Goal: Task Accomplishment & Management: Use online tool/utility

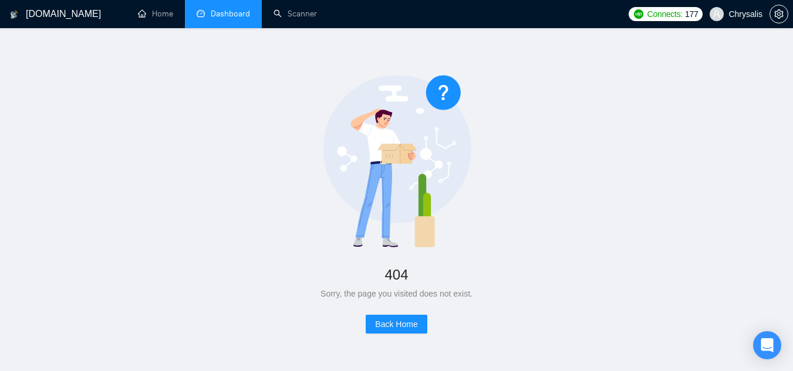
click at [225, 19] on link "Dashboard" at bounding box center [223, 14] width 53 height 10
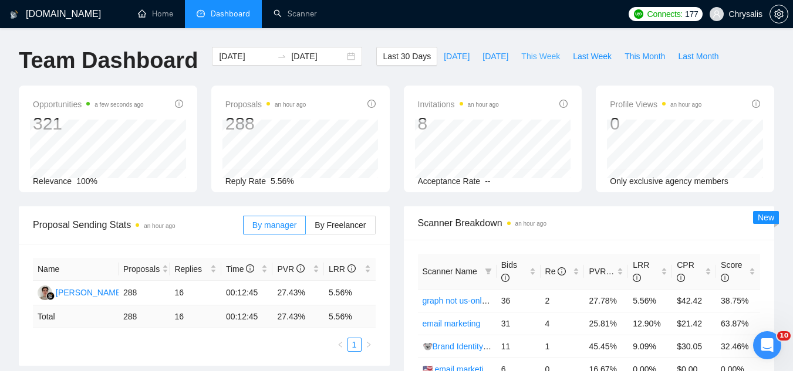
click at [521, 55] on span "This Week" at bounding box center [540, 56] width 39 height 13
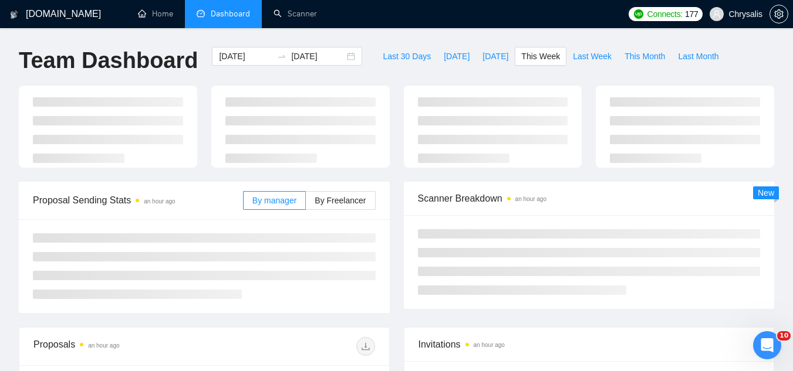
type input "[DATE]"
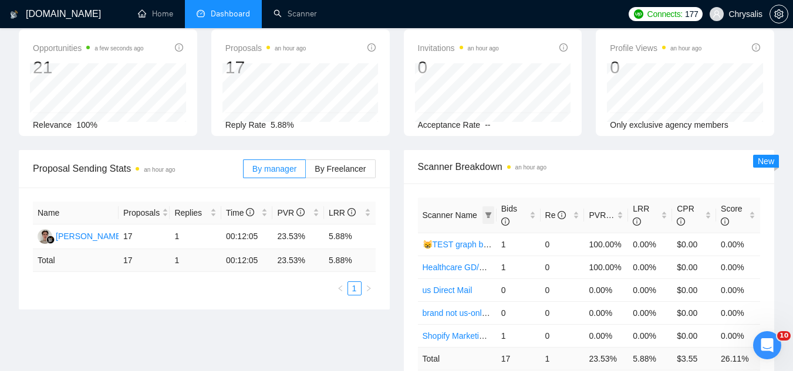
scroll to position [176, 0]
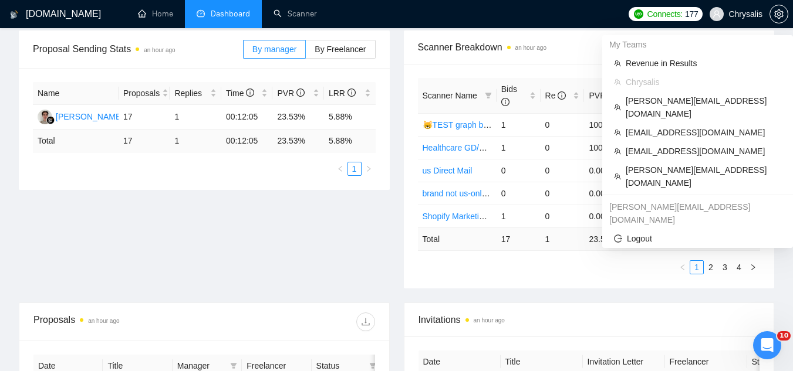
click at [745, 14] on span "Chrysalis" at bounding box center [745, 14] width 34 height 0
click at [667, 164] on span "[PERSON_NAME][EMAIL_ADDRESS][DOMAIN_NAME]" at bounding box center [702, 177] width 155 height 26
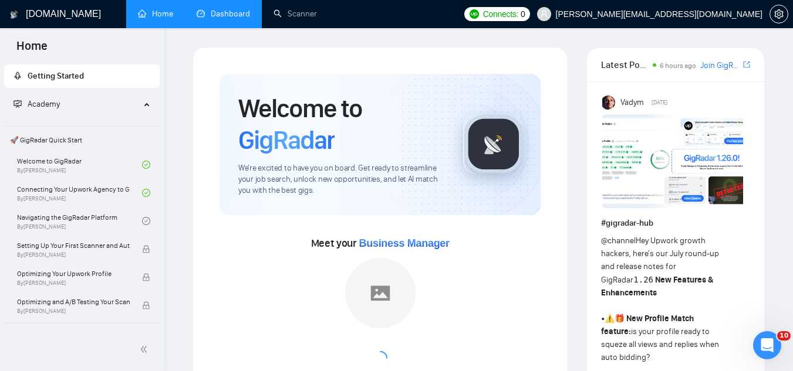
click at [217, 9] on link "Dashboard" at bounding box center [223, 14] width 53 height 10
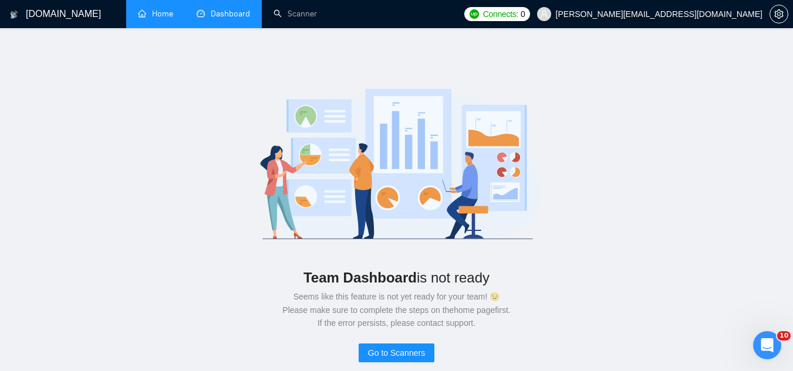
click at [154, 19] on link "Home" at bounding box center [155, 14] width 35 height 10
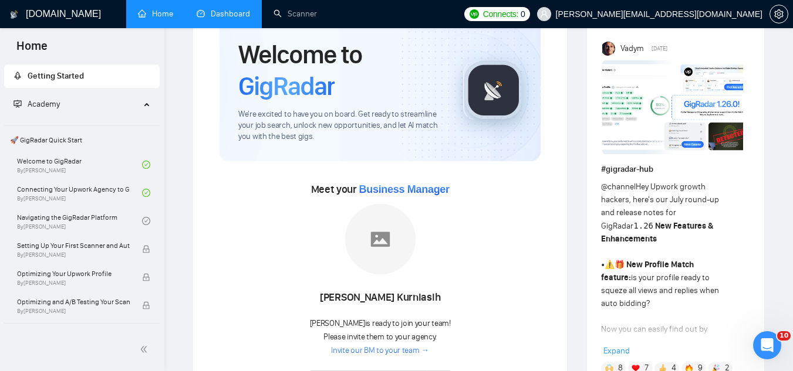
scroll to position [117, 0]
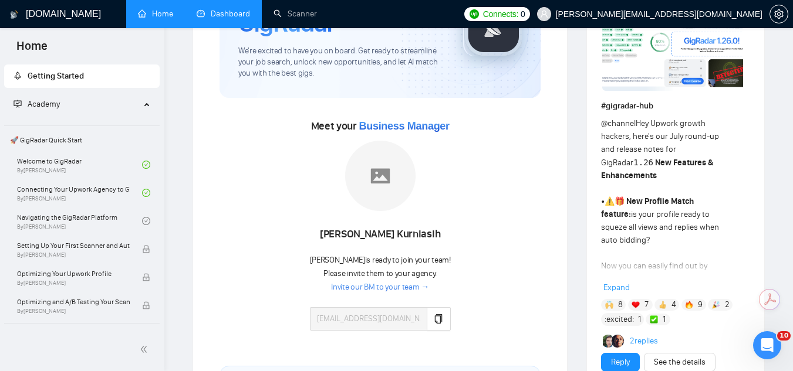
click at [236, 15] on link "Dashboard" at bounding box center [223, 14] width 53 height 10
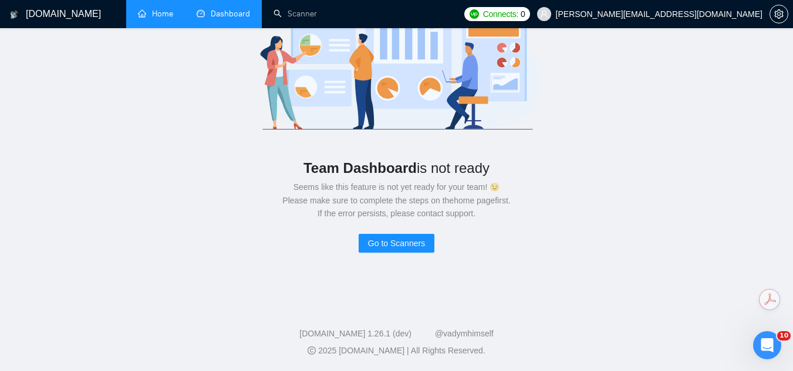
scroll to position [110, 0]
click at [165, 19] on link "Home" at bounding box center [155, 14] width 35 height 10
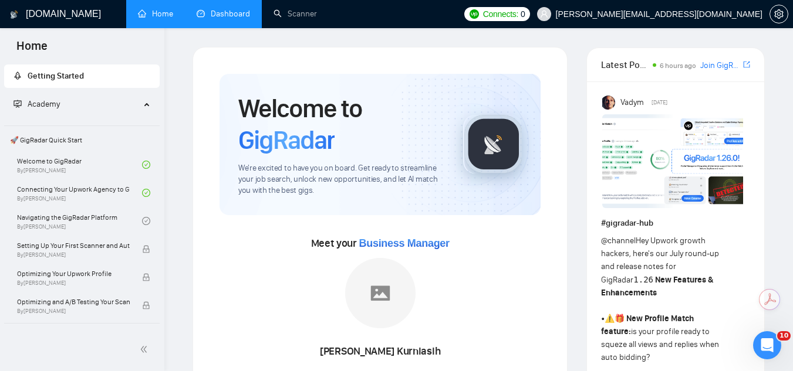
click at [657, 21] on span "[PERSON_NAME][EMAIL_ADDRESS][DOMAIN_NAME]" at bounding box center [649, 14] width 239 height 38
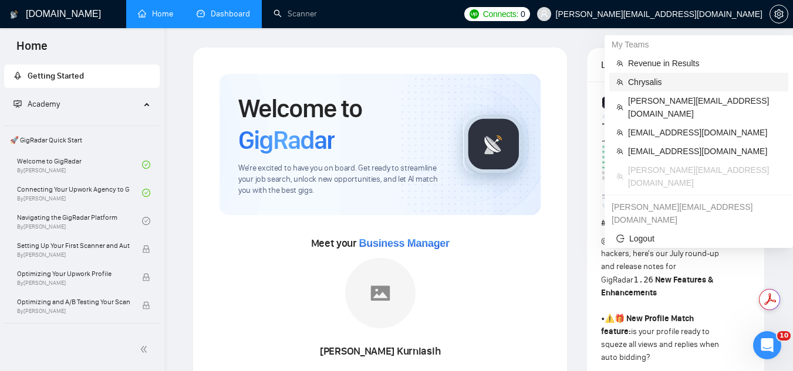
click at [649, 86] on span "Chrysalis" at bounding box center [704, 82] width 153 height 13
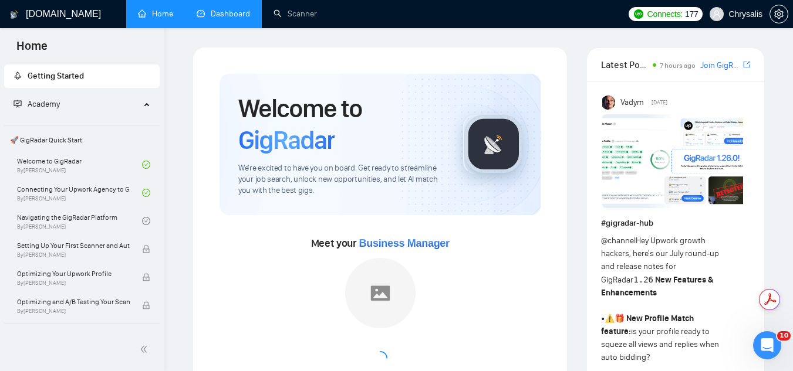
click at [230, 16] on link "Dashboard" at bounding box center [223, 14] width 53 height 10
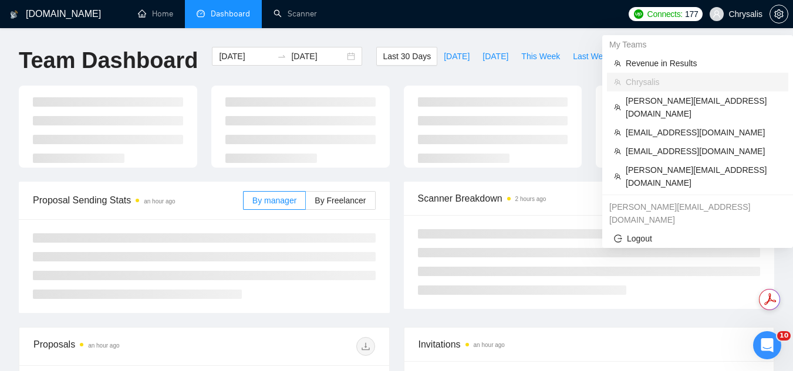
click at [743, 14] on span "Chrysalis" at bounding box center [745, 14] width 34 height 0
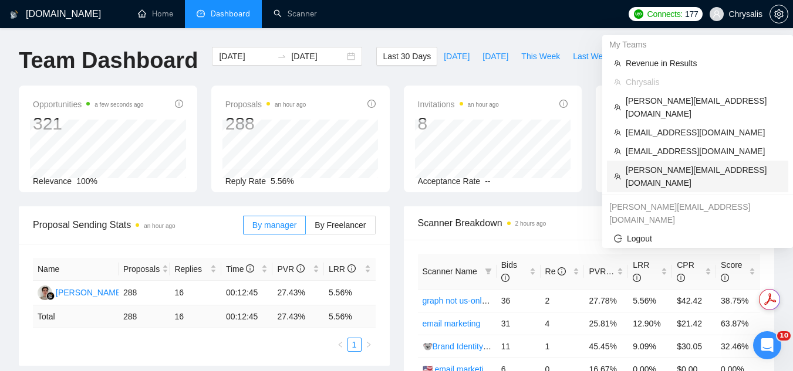
click at [685, 164] on span "[PERSON_NAME][EMAIL_ADDRESS][DOMAIN_NAME]" at bounding box center [702, 177] width 155 height 26
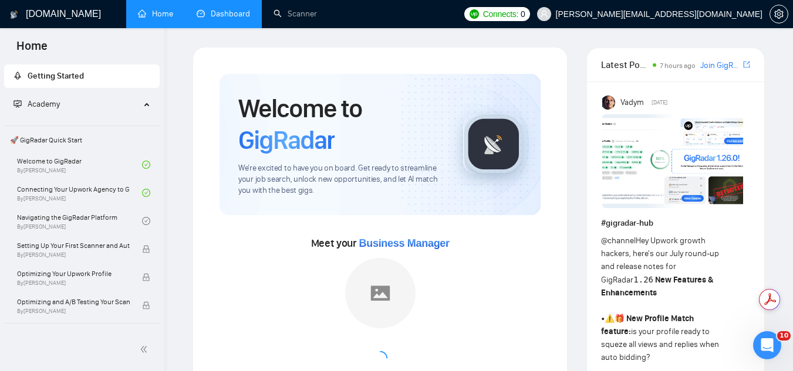
click at [221, 18] on link "Dashboard" at bounding box center [223, 14] width 53 height 10
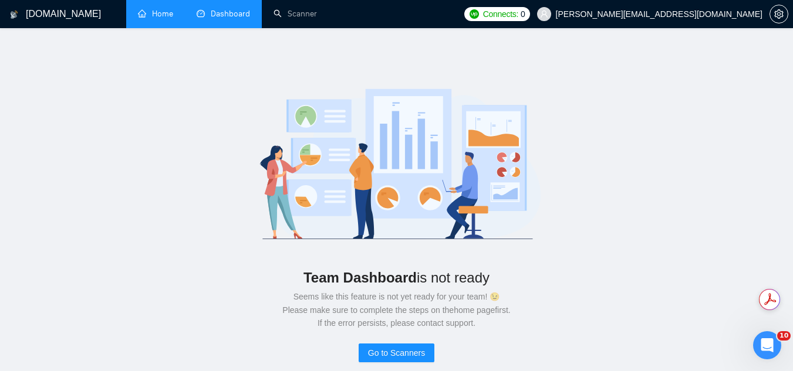
click at [167, 15] on link "Home" at bounding box center [155, 14] width 35 height 10
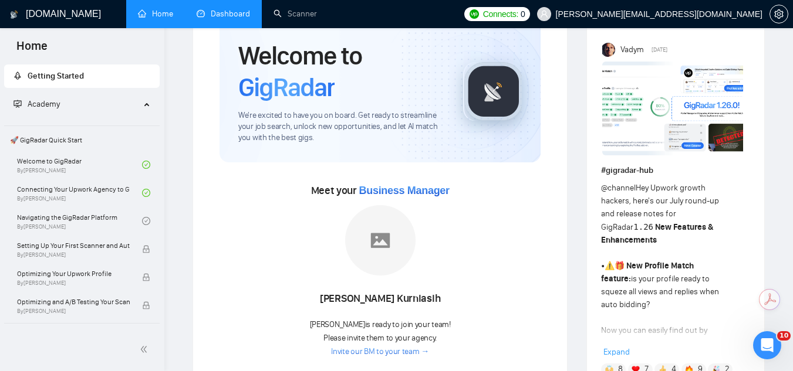
scroll to position [176, 0]
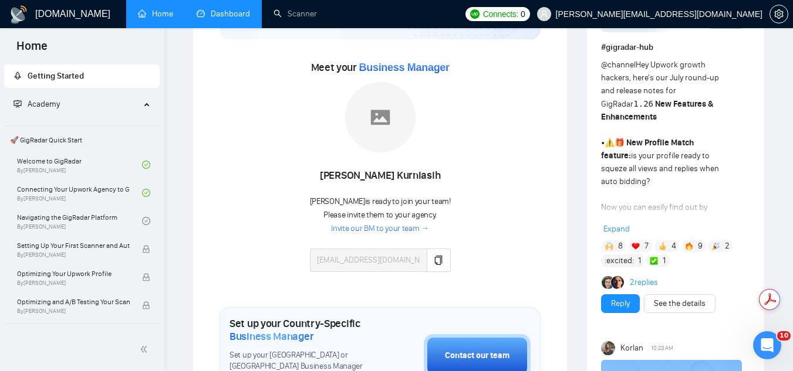
click at [219, 11] on link "Dashboard" at bounding box center [223, 14] width 53 height 10
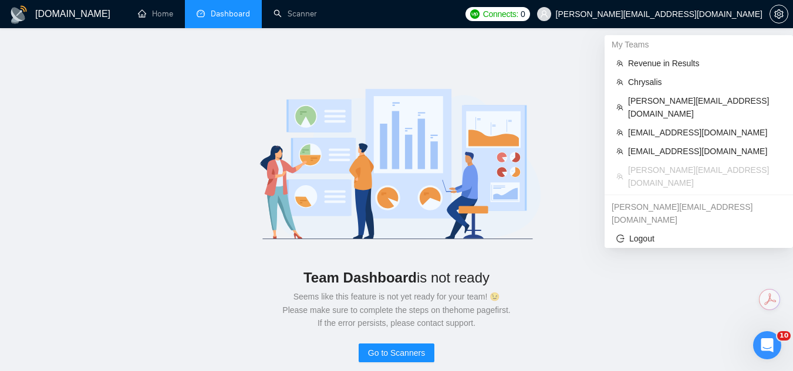
click at [665, 14] on span "[PERSON_NAME][EMAIL_ADDRESS][DOMAIN_NAME]" at bounding box center [659, 14] width 207 height 0
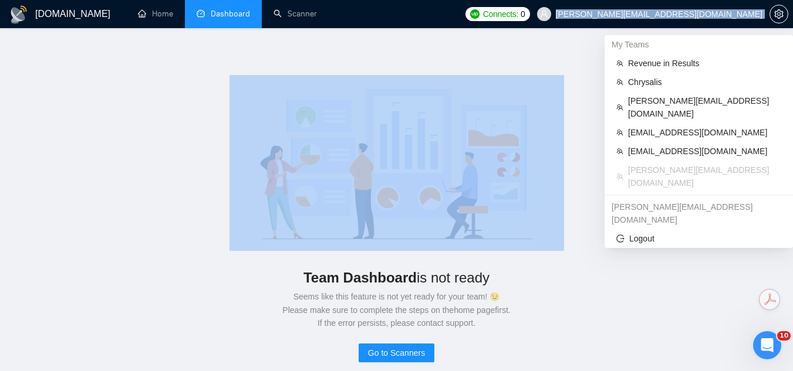
click at [665, 14] on span "[PERSON_NAME][EMAIL_ADDRESS][DOMAIN_NAME]" at bounding box center [659, 14] width 207 height 0
copy div "[PERSON_NAME][EMAIL_ADDRESS][DOMAIN_NAME]"
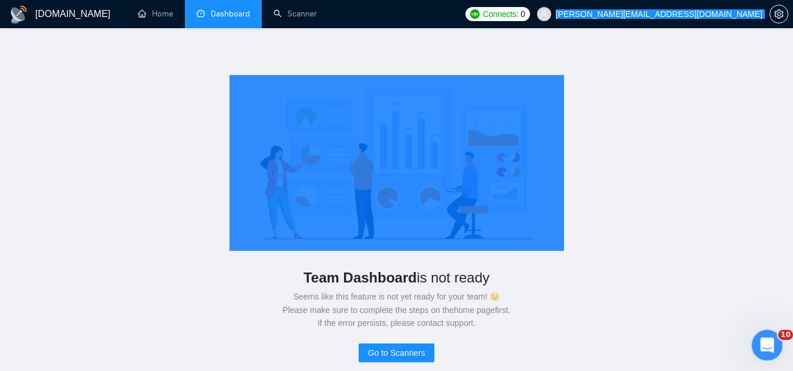
click at [767, 338] on icon "Open Intercom Messenger" at bounding box center [765, 343] width 19 height 19
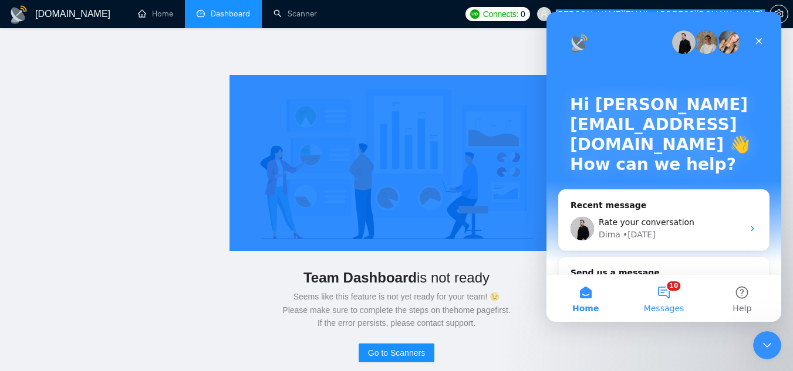
click at [661, 295] on button "10 Messages" at bounding box center [663, 298] width 78 height 47
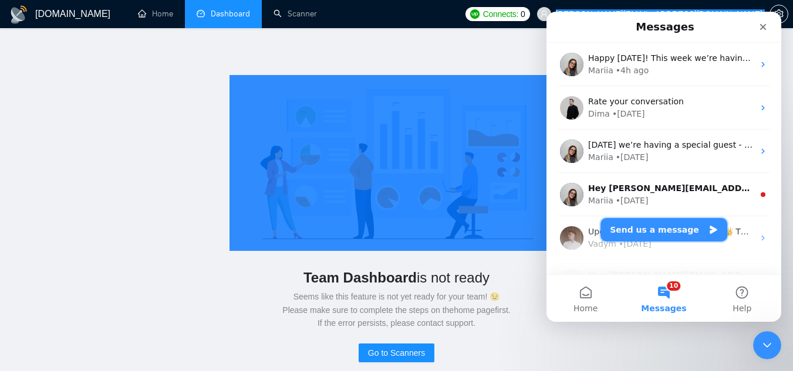
click at [640, 236] on button "Send us a message" at bounding box center [663, 229] width 127 height 23
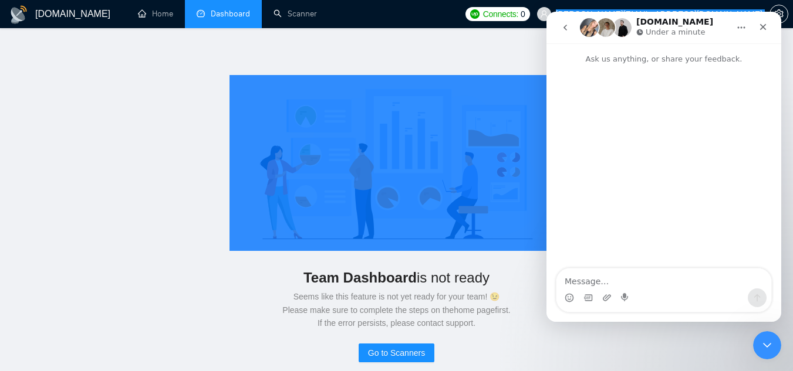
click at [627, 280] on textarea "Message…" at bounding box center [663, 279] width 215 height 20
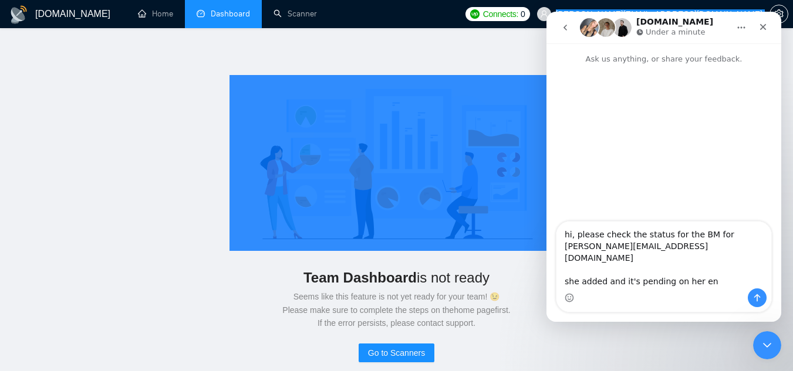
type textarea "hi, please check the status for the BM for [PERSON_NAME][EMAIL_ADDRESS][DOMAIN_…"
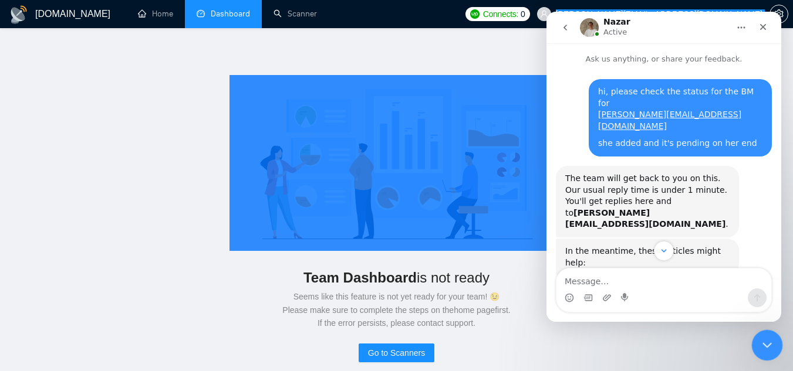
click at [774, 349] on div "Close Intercom Messenger" at bounding box center [765, 344] width 28 height 28
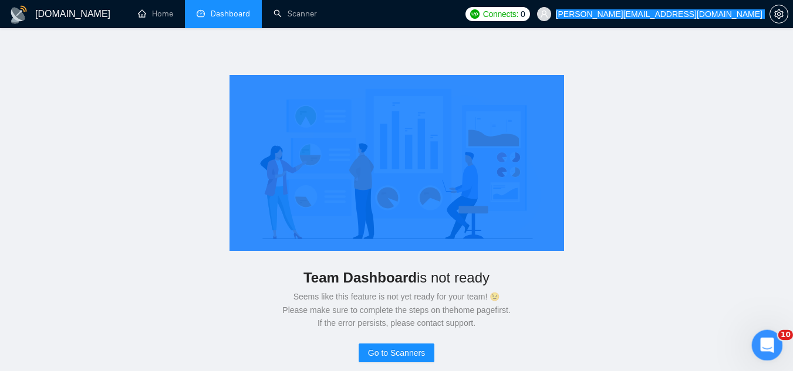
scroll to position [317, 0]
click at [772, 351] on div "Open Intercom Messenger" at bounding box center [765, 343] width 39 height 39
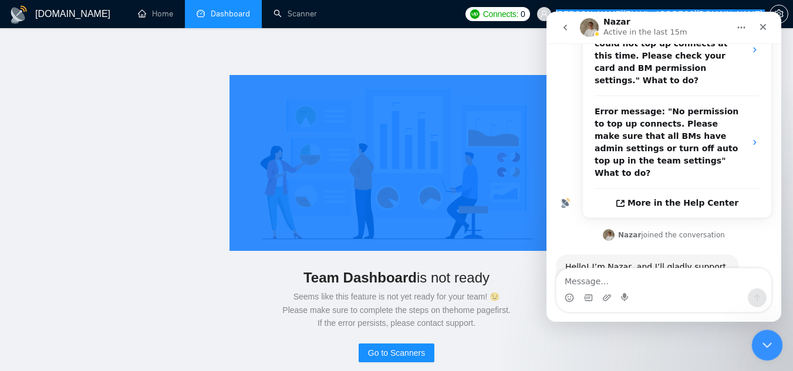
click at [770, 350] on icon "Close Intercom Messenger" at bounding box center [765, 344] width 14 height 14
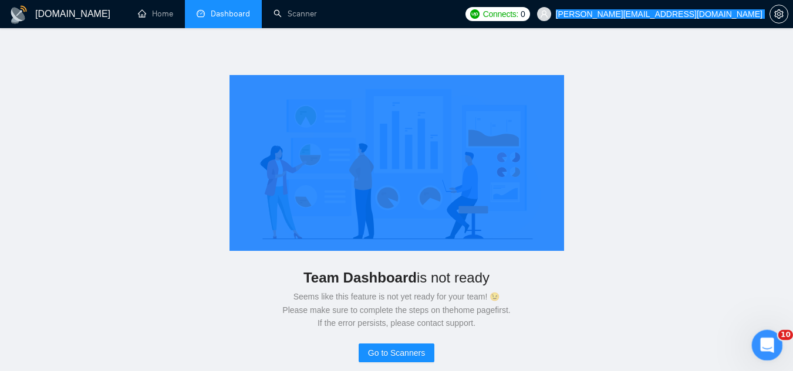
click at [777, 349] on div "Open Intercom Messenger" at bounding box center [765, 343] width 39 height 39
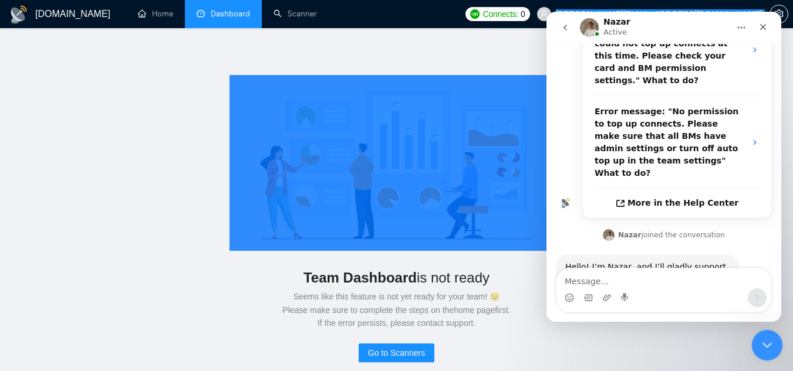
click at [757, 345] on div "Close Intercom Messenger" at bounding box center [765, 344] width 28 height 28
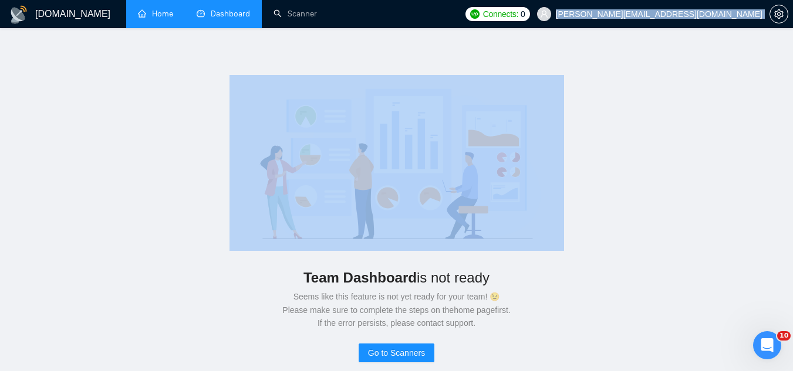
click at [161, 15] on link "Home" at bounding box center [155, 14] width 35 height 10
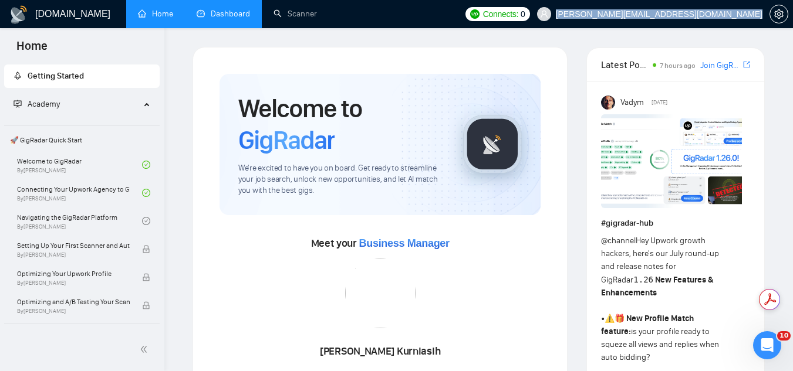
click at [229, 19] on link "Dashboard" at bounding box center [223, 14] width 53 height 10
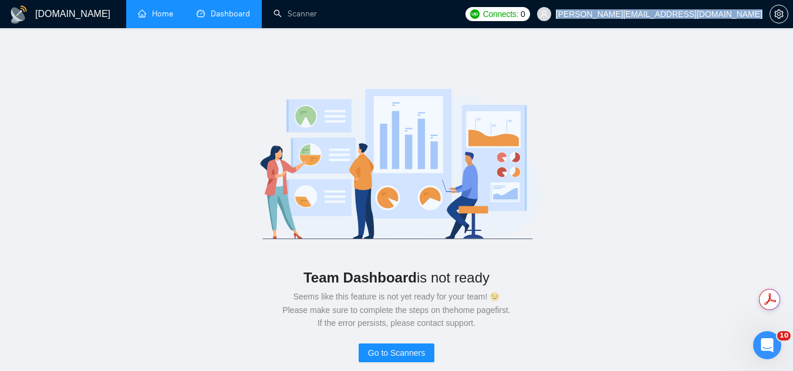
click at [681, 14] on span "[PERSON_NAME][EMAIL_ADDRESS][DOMAIN_NAME]" at bounding box center [659, 14] width 207 height 0
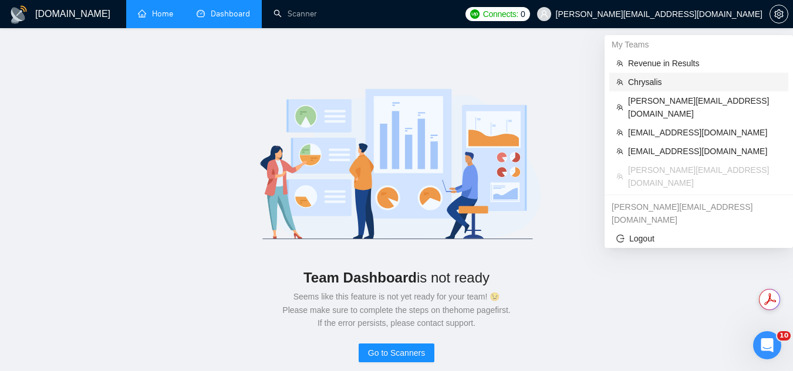
click at [671, 82] on span "Chrysalis" at bounding box center [704, 82] width 153 height 13
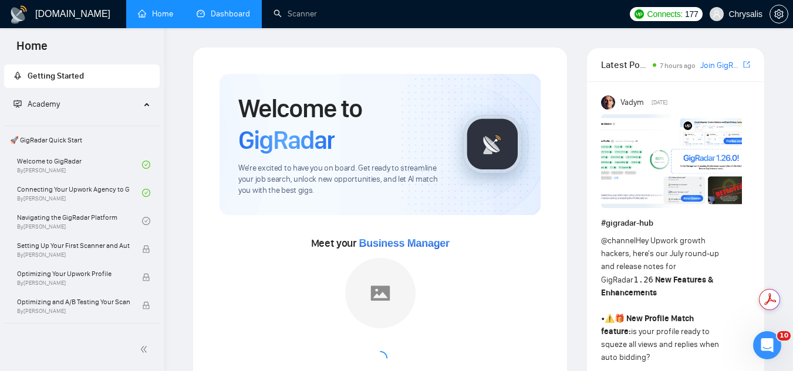
click at [234, 18] on link "Dashboard" at bounding box center [223, 14] width 53 height 10
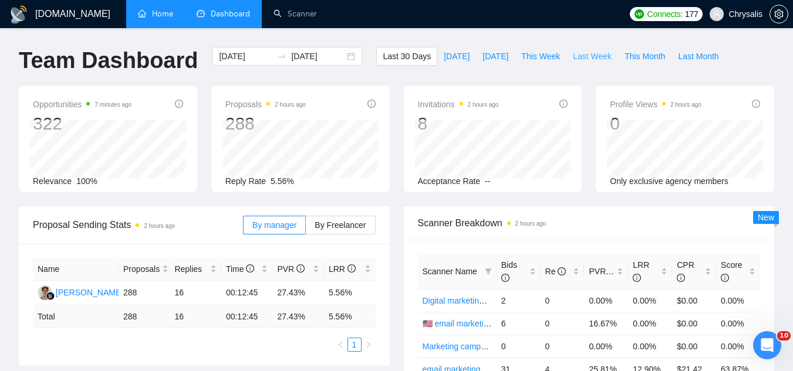
click at [573, 57] on span "Last Week" at bounding box center [592, 56] width 39 height 13
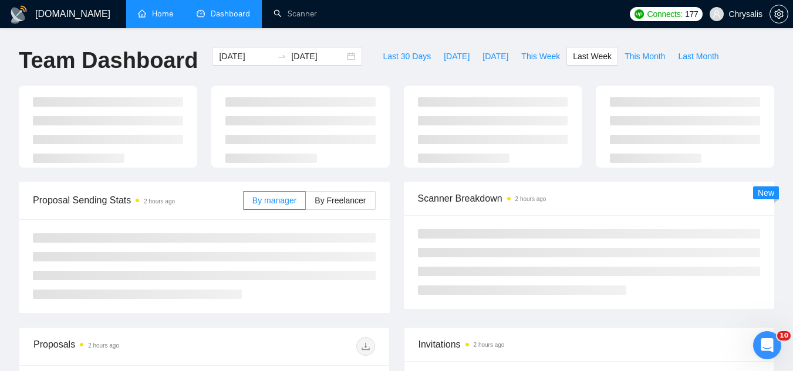
type input "[DATE]"
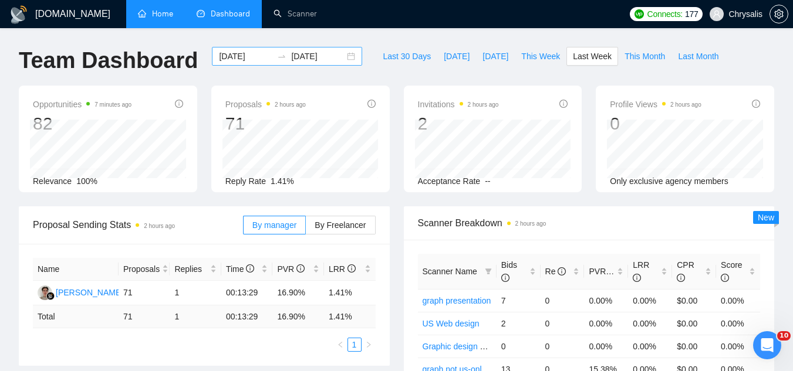
click at [287, 49] on div "[DATE] [DATE]" at bounding box center [287, 56] width 150 height 19
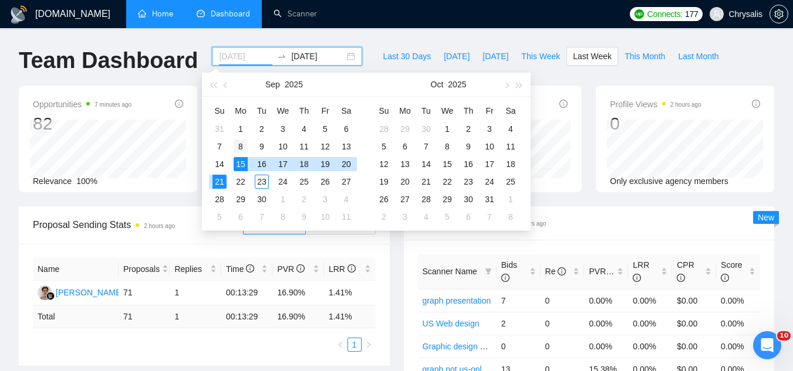
type input "[DATE]"
click at [245, 148] on div "8" at bounding box center [241, 147] width 14 height 14
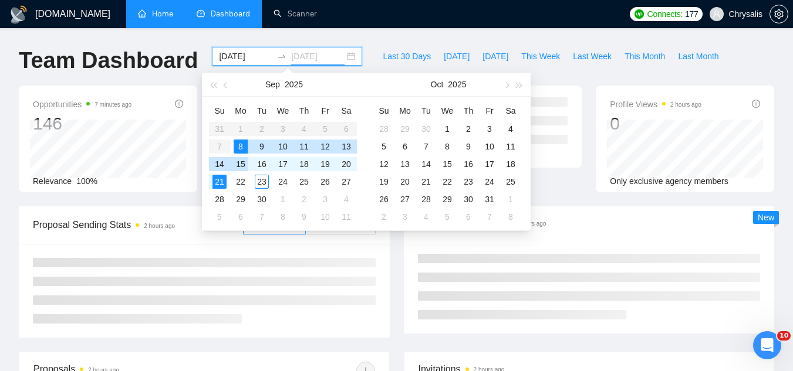
type input "[DATE]"
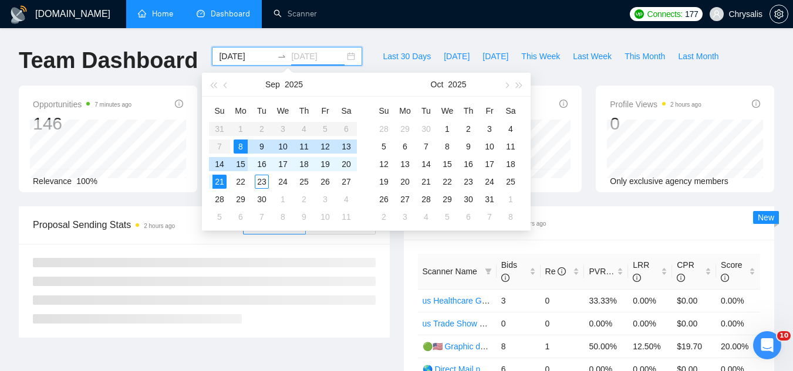
click at [246, 166] on div "15" at bounding box center [241, 164] width 14 height 14
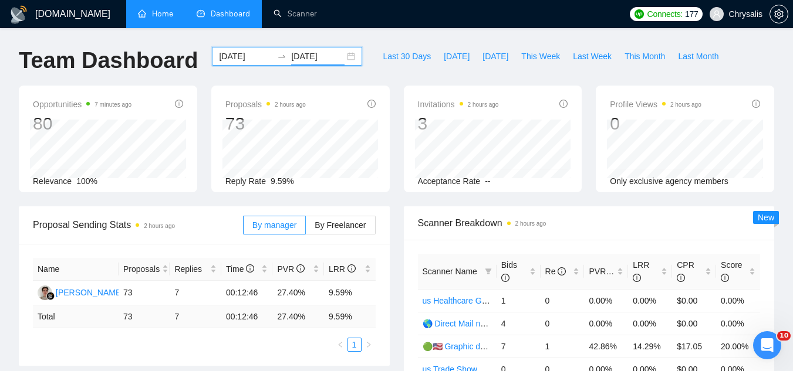
click at [226, 54] on input "[DATE]" at bounding box center [245, 56] width 53 height 13
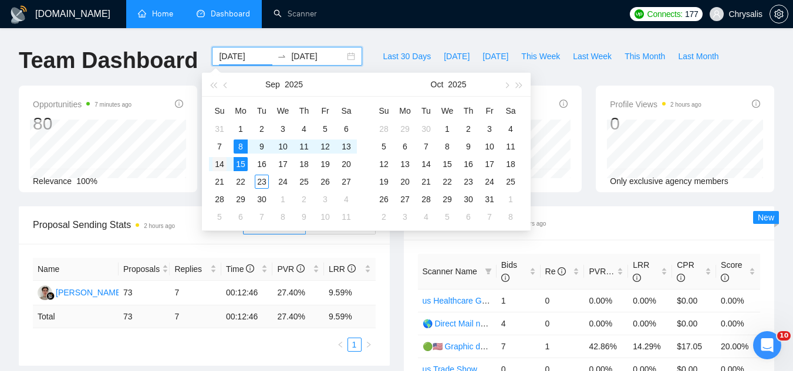
type input "[DATE]"
click at [225, 170] on div "14" at bounding box center [219, 164] width 14 height 14
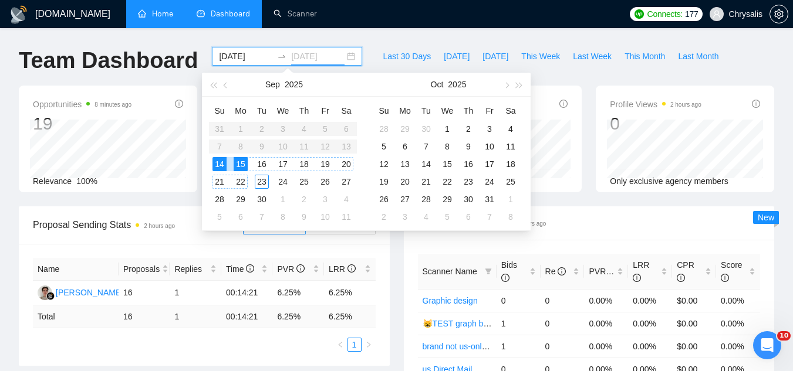
type input "[DATE]"
click at [238, 143] on table "Su Mo Tu We Th Fr Sa 31 1 2 3 4 5 6 7 8 9 10 11 12 13 14 15 16 17 18 19 20 21 2…" at bounding box center [283, 164] width 148 height 124
click at [232, 148] on table "Su Mo Tu We Th Fr Sa 31 1 2 3 4 5 6 7 8 9 10 11 12 13 14 15 16 17 18 19 20 21 2…" at bounding box center [283, 164] width 148 height 124
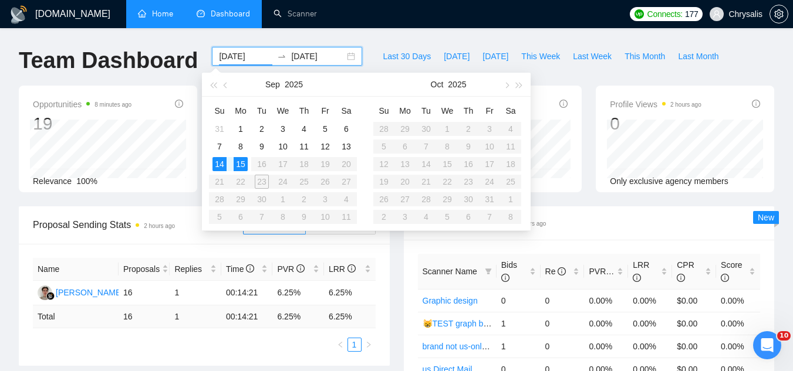
click at [226, 58] on input "[DATE]" at bounding box center [245, 56] width 53 height 13
click at [242, 148] on div "8" at bounding box center [241, 147] width 14 height 14
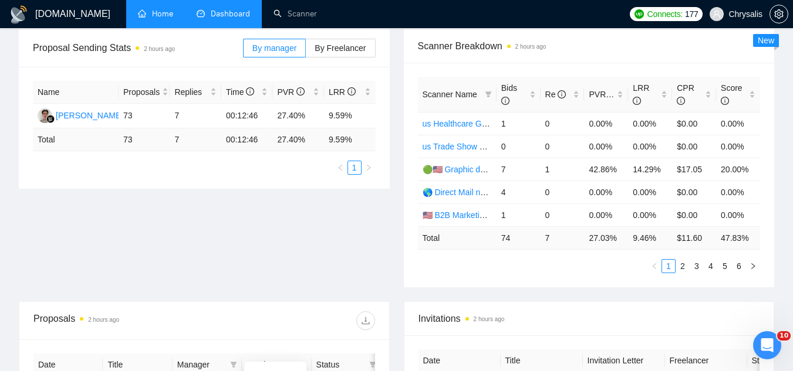
scroll to position [176, 0]
click at [363, 57] on label "By Freelancer" at bounding box center [340, 49] width 69 height 19
click at [306, 52] on input "By Freelancer" at bounding box center [306, 52] width 0 height 0
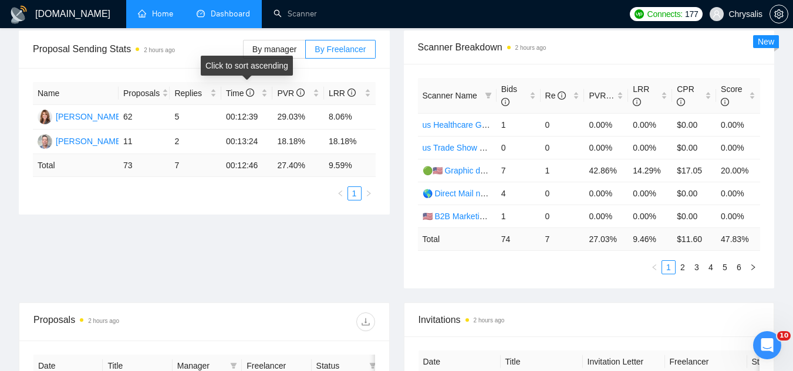
click at [274, 57] on div "Click to sort ascending" at bounding box center [247, 66] width 92 height 20
click at [279, 46] on span "By manager" at bounding box center [274, 49] width 44 height 9
click at [243, 52] on input "By manager" at bounding box center [243, 52] width 0 height 0
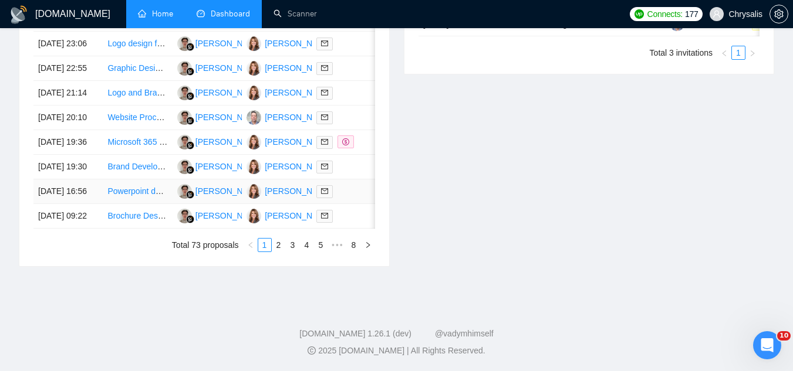
scroll to position [696, 0]
click at [278, 251] on link "2" at bounding box center [278, 245] width 13 height 13
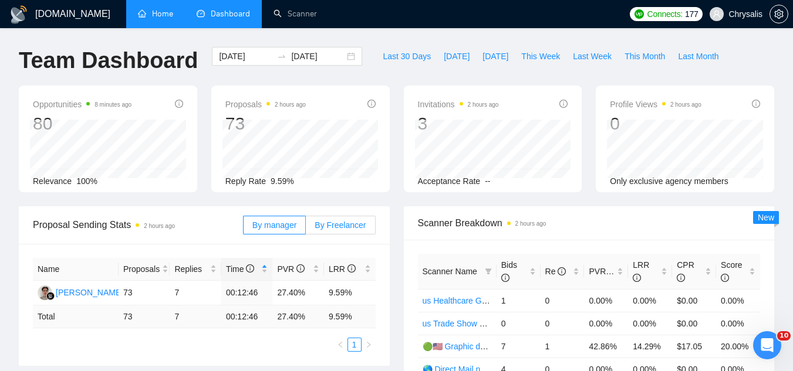
click at [349, 223] on span "By Freelancer" at bounding box center [339, 225] width 51 height 9
click at [306, 228] on input "By Freelancer" at bounding box center [306, 228] width 0 height 0
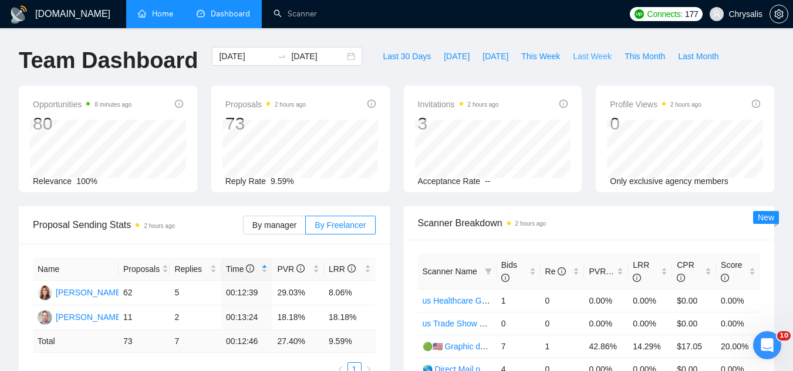
click at [573, 58] on span "Last Week" at bounding box center [592, 56] width 39 height 13
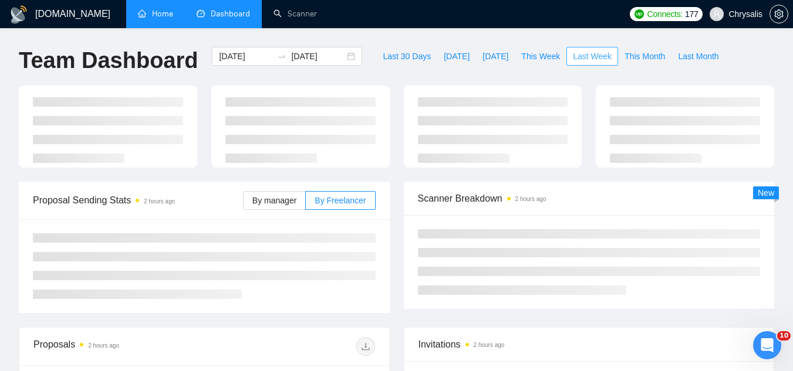
type input "[DATE]"
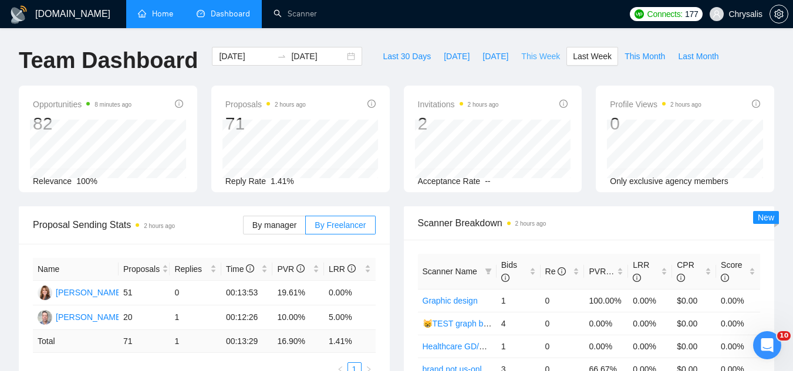
click at [532, 53] on span "This Week" at bounding box center [540, 56] width 39 height 13
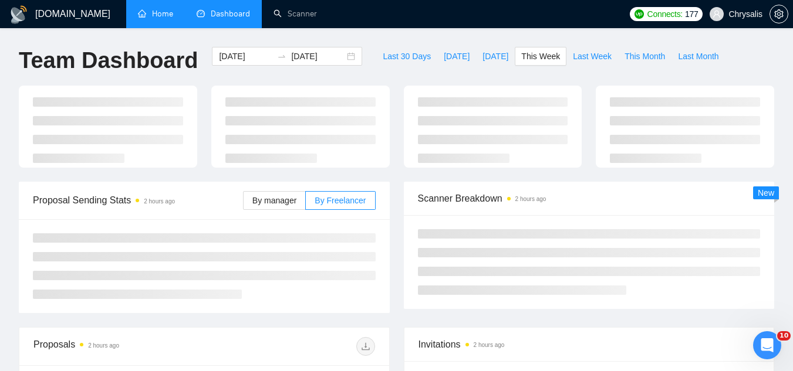
type input "[DATE]"
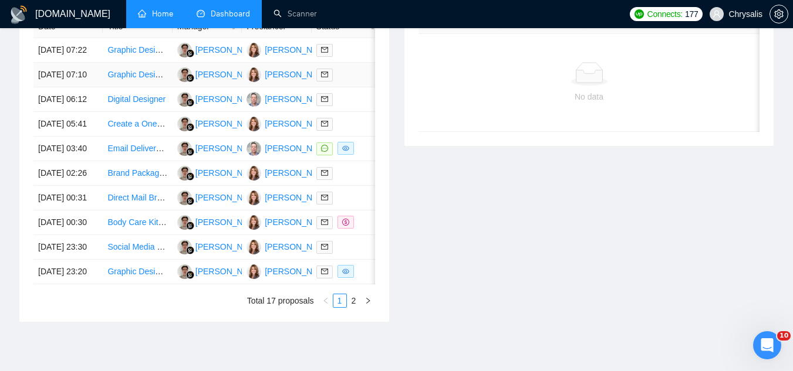
scroll to position [528, 0]
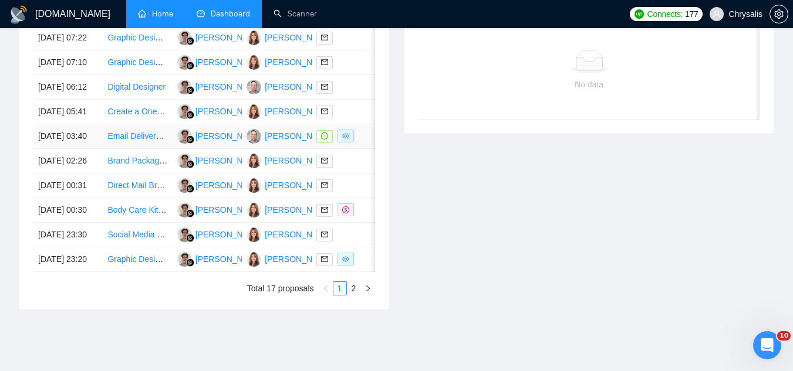
click at [147, 149] on td "Email Deliverability Specialist for B2B Outreach" at bounding box center [137, 136] width 69 height 25
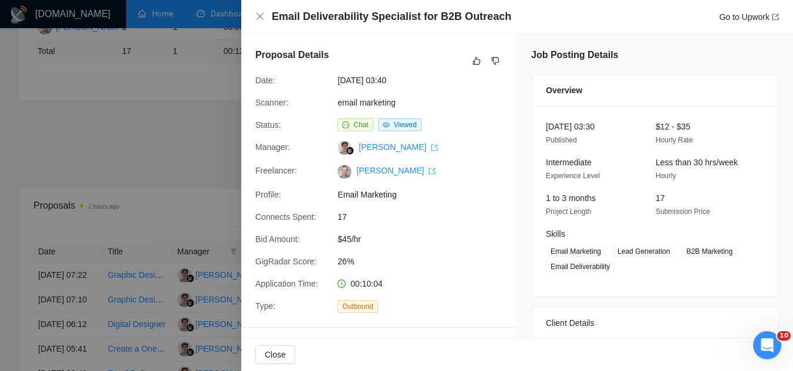
scroll to position [117, 0]
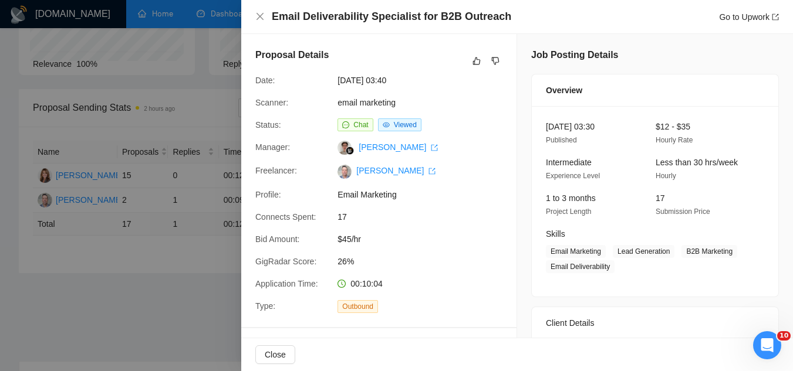
click at [181, 296] on div at bounding box center [396, 185] width 793 height 371
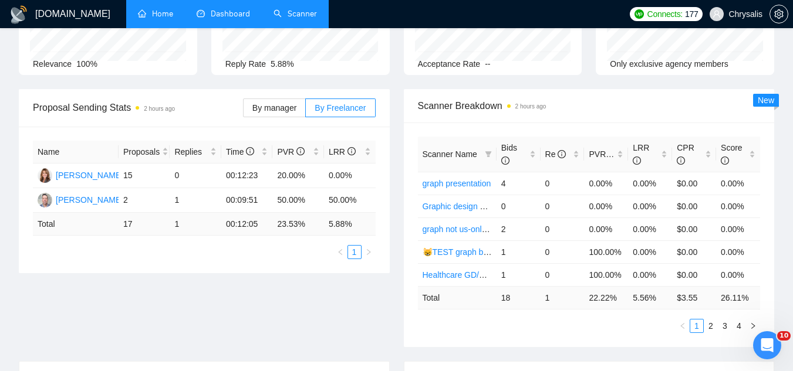
click at [310, 17] on link "Scanner" at bounding box center [294, 14] width 43 height 10
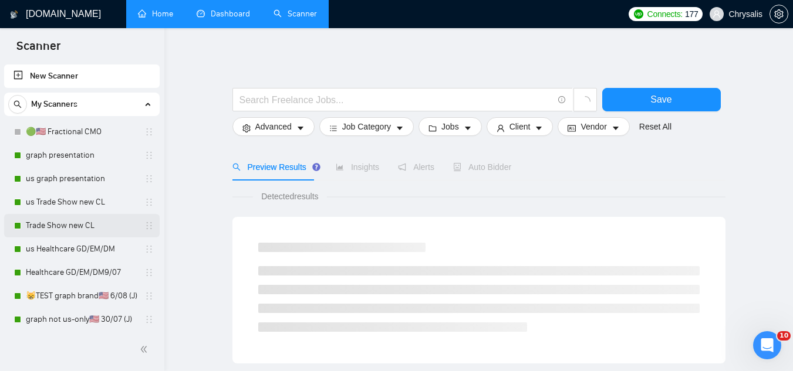
click at [90, 224] on link "Trade Show new CL" at bounding box center [81, 225] width 111 height 23
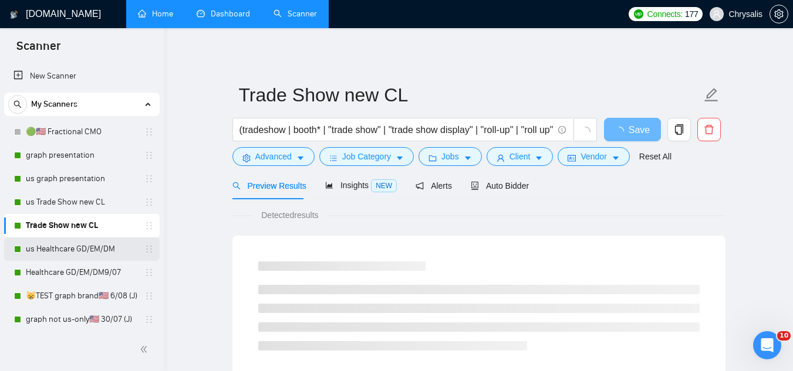
click at [86, 249] on link "us Healthcare GD/EM/DM" at bounding box center [81, 249] width 111 height 23
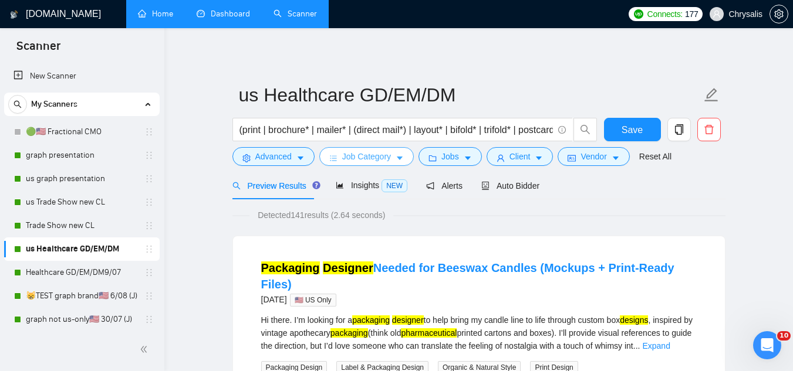
click at [364, 160] on span "Job Category" at bounding box center [366, 156] width 49 height 13
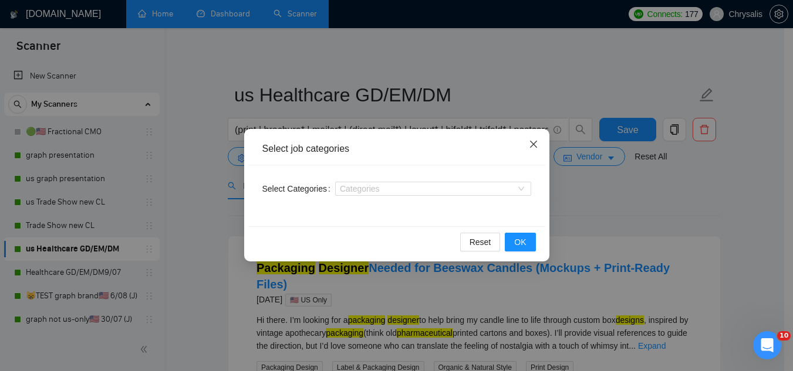
click at [534, 144] on icon "close" at bounding box center [532, 144] width 7 height 7
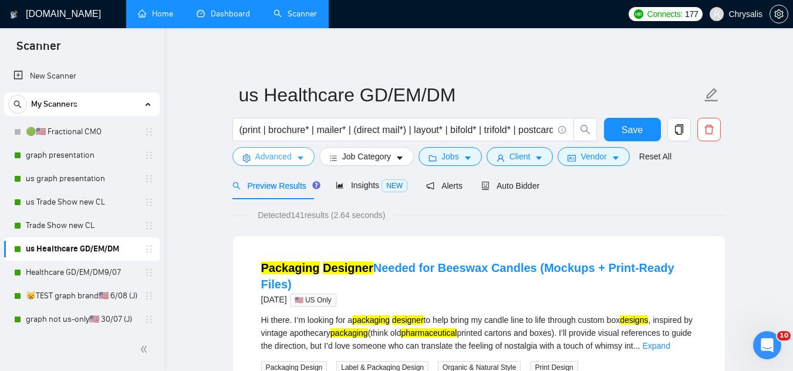
click at [279, 161] on span "Advanced" at bounding box center [273, 156] width 36 height 13
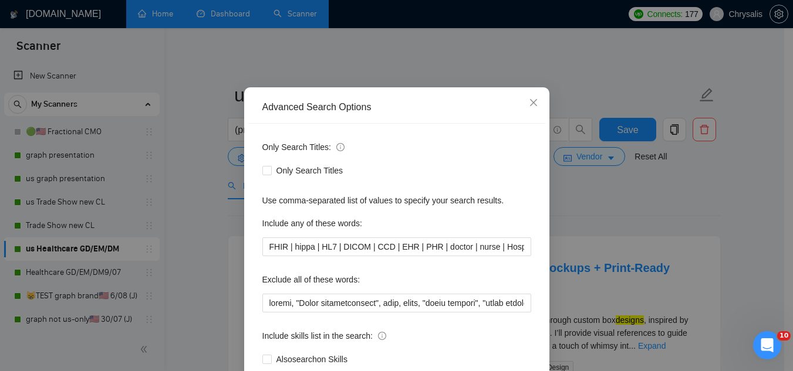
scroll to position [117, 0]
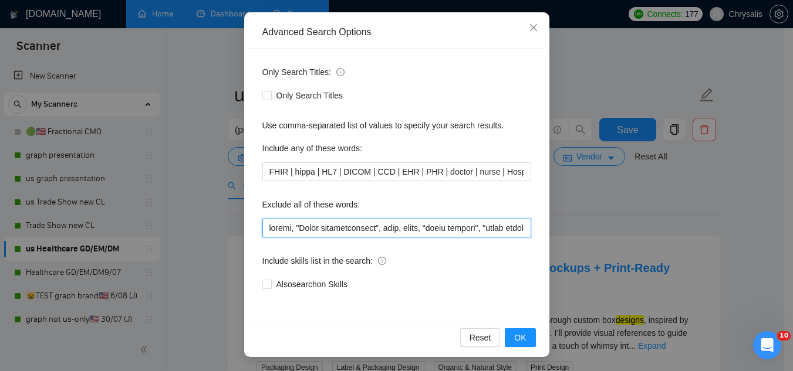
click at [335, 230] on input "text" at bounding box center [396, 228] width 269 height 19
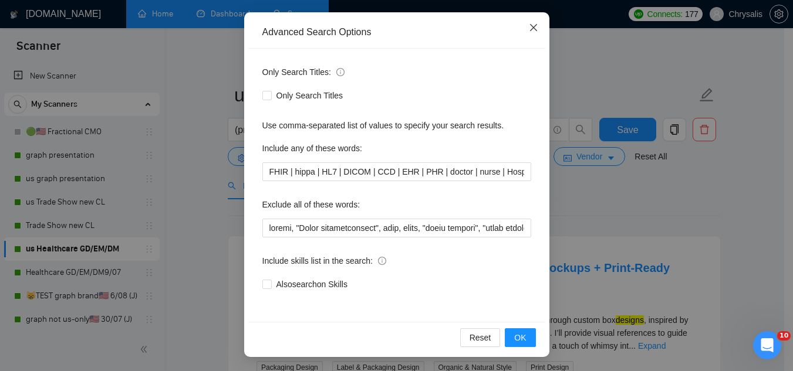
click at [529, 25] on icon "close" at bounding box center [533, 27] width 9 height 9
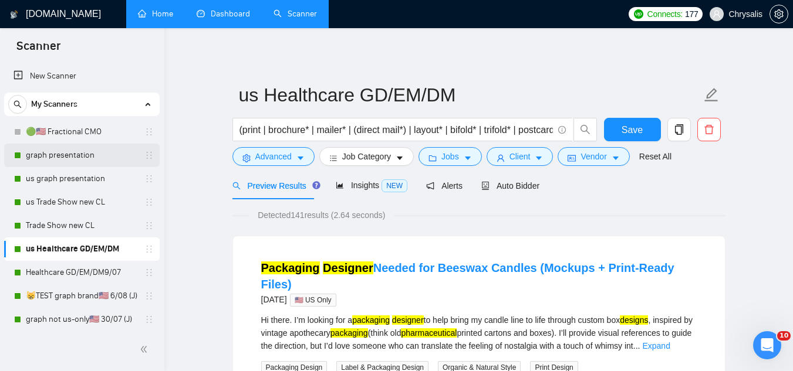
click at [65, 157] on link "graph presentation" at bounding box center [81, 155] width 111 height 23
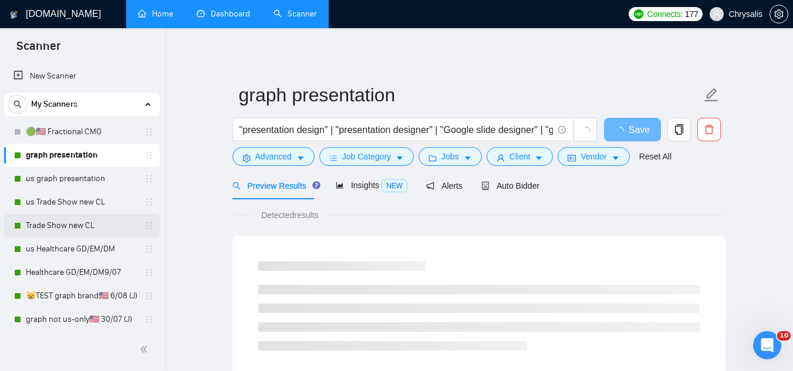
click at [77, 225] on link "Trade Show new CL" at bounding box center [81, 225] width 111 height 23
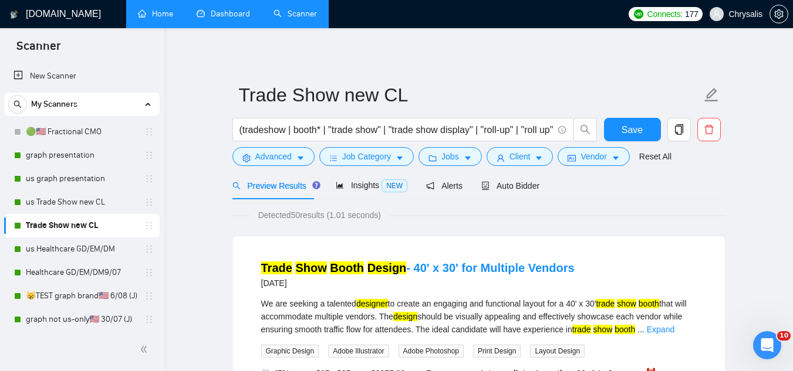
click at [234, 16] on link "Dashboard" at bounding box center [223, 14] width 53 height 10
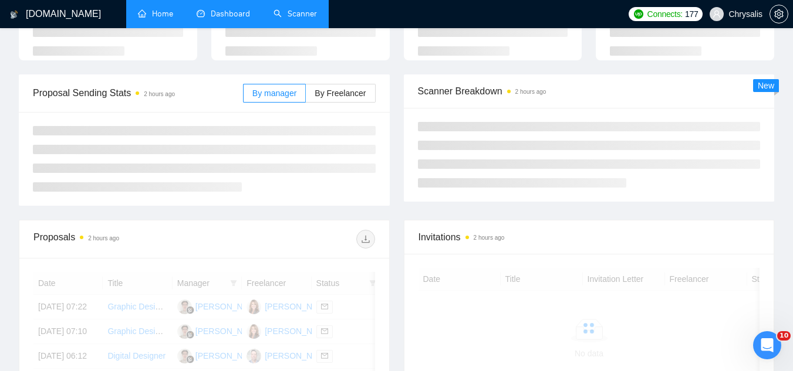
scroll to position [117, 0]
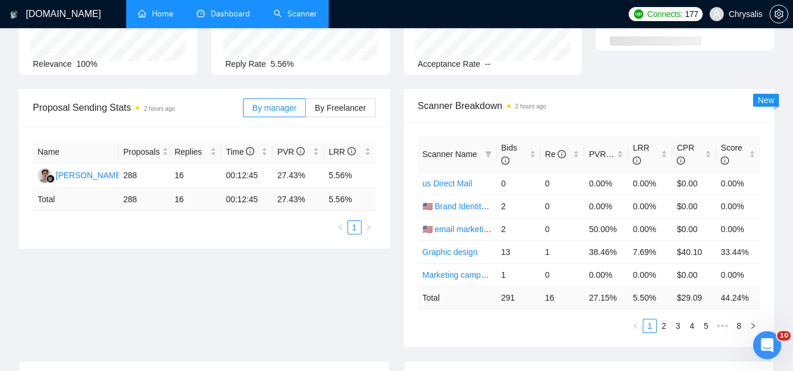
click at [303, 18] on link "Scanner" at bounding box center [294, 14] width 43 height 10
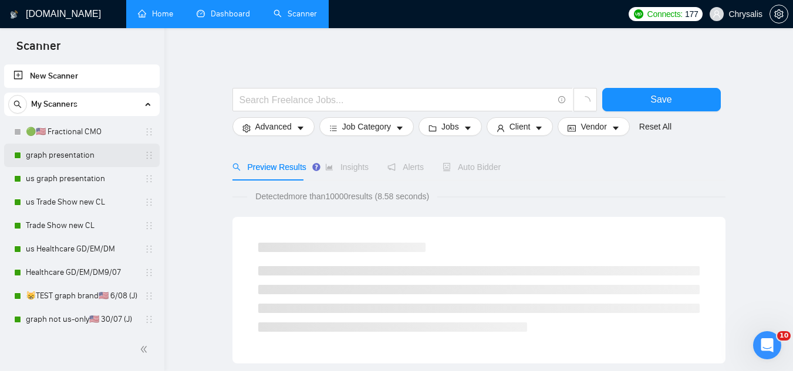
click at [85, 157] on link "graph presentation" at bounding box center [81, 155] width 111 height 23
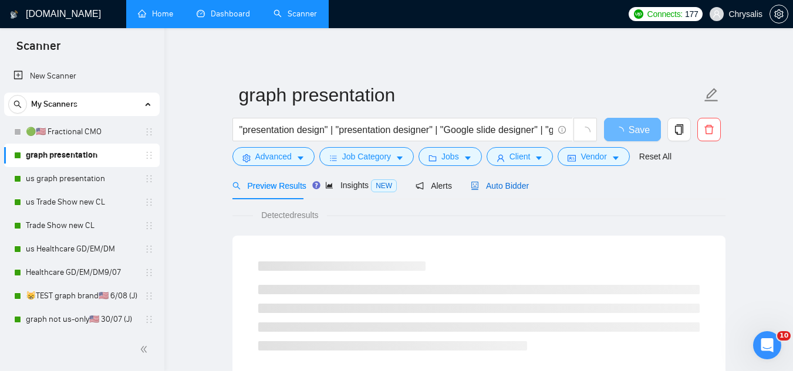
click at [510, 190] on span "Auto Bidder" at bounding box center [500, 185] width 58 height 9
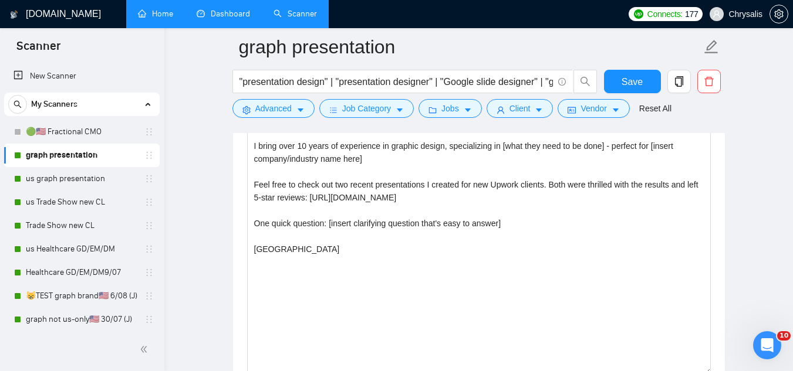
scroll to position [1408, 0]
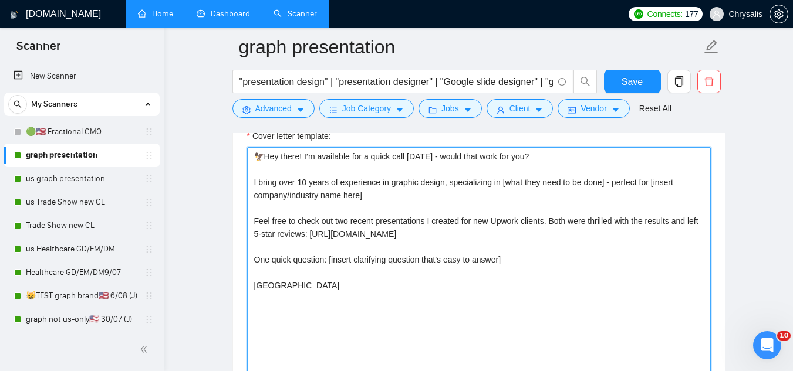
click at [344, 259] on textarea "🦅Hey there! I’m available for a quick call [DATE] - would that work for you? I …" at bounding box center [479, 279] width 464 height 264
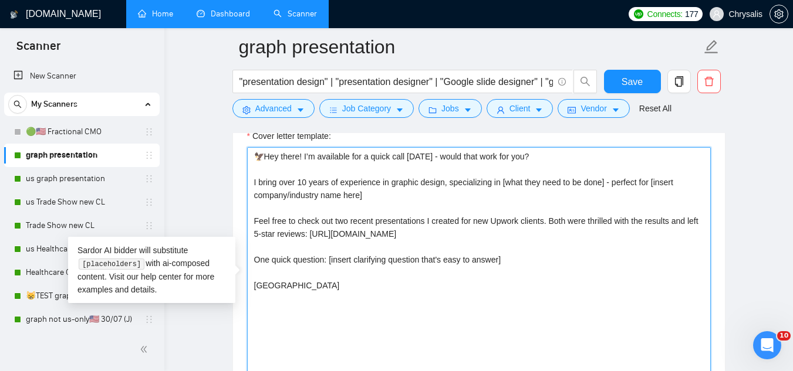
click at [344, 259] on textarea "🦅Hey there! I’m available for a quick call [DATE] - would that work for you? I …" at bounding box center [479, 279] width 464 height 264
click at [261, 259] on textarea "🦅Hey there! I’m available for a quick call [DATE] - would that work for you? I …" at bounding box center [479, 279] width 464 height 264
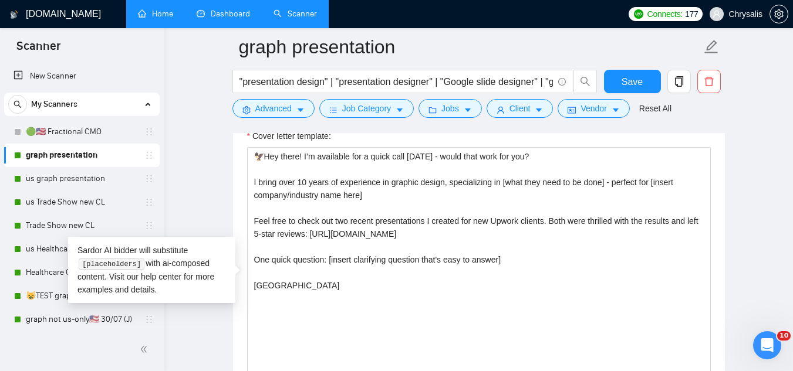
click at [240, 19] on link "Dashboard" at bounding box center [223, 14] width 53 height 10
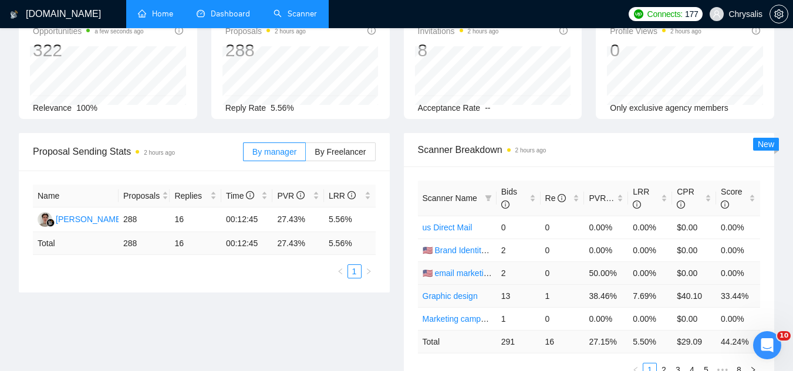
scroll to position [176, 0]
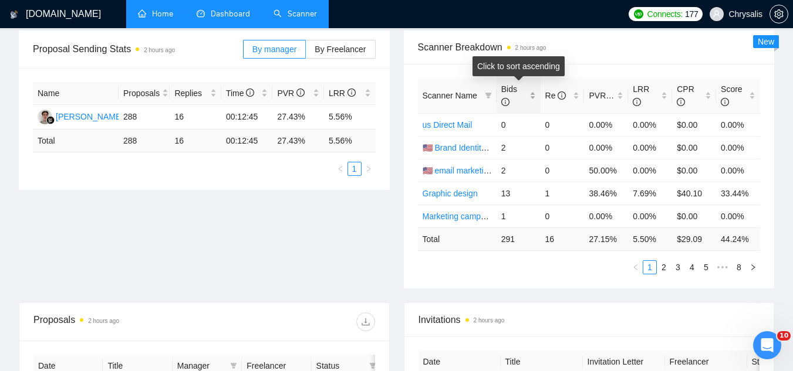
click at [533, 94] on div "Bids" at bounding box center [518, 96] width 35 height 26
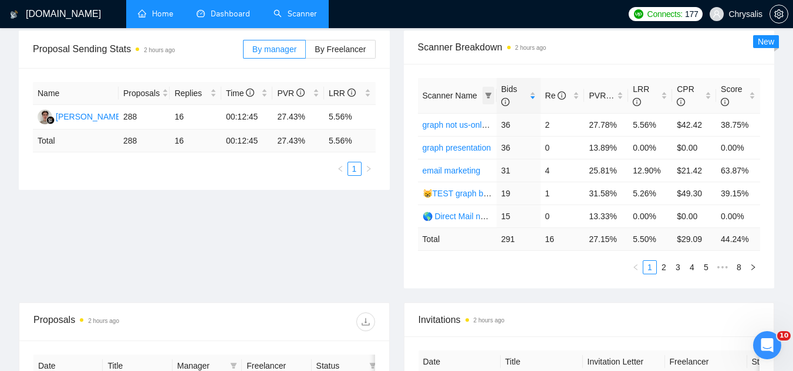
click at [490, 93] on icon "filter" at bounding box center [488, 96] width 6 height 6
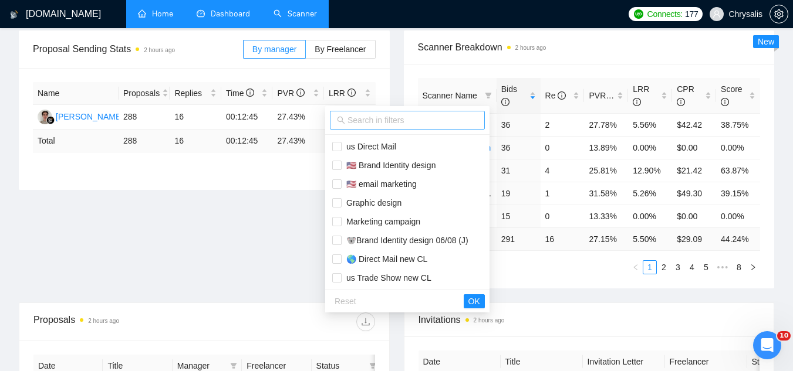
click at [457, 121] on input "text" at bounding box center [412, 120] width 130 height 13
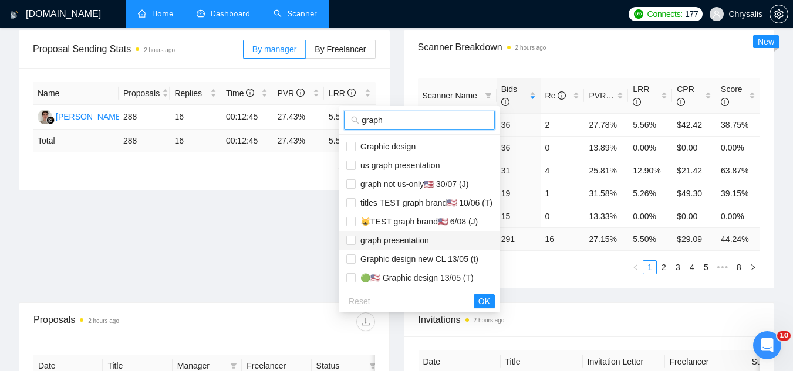
type input "graph"
click at [413, 243] on span "graph presentation" at bounding box center [392, 240] width 73 height 9
checkbox input "true"
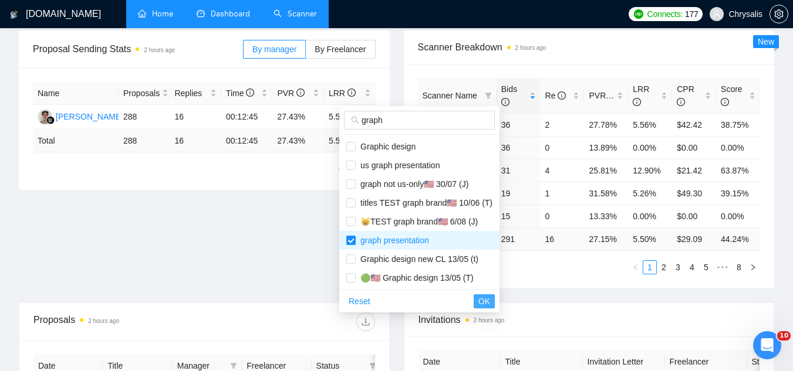
click at [481, 300] on span "OK" at bounding box center [484, 301] width 12 height 13
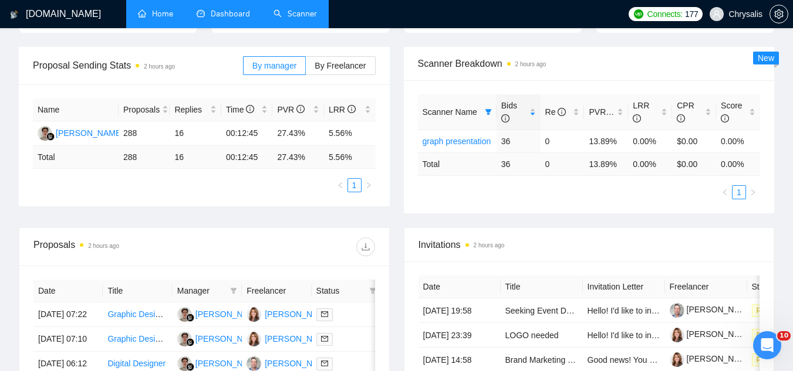
scroll to position [0, 0]
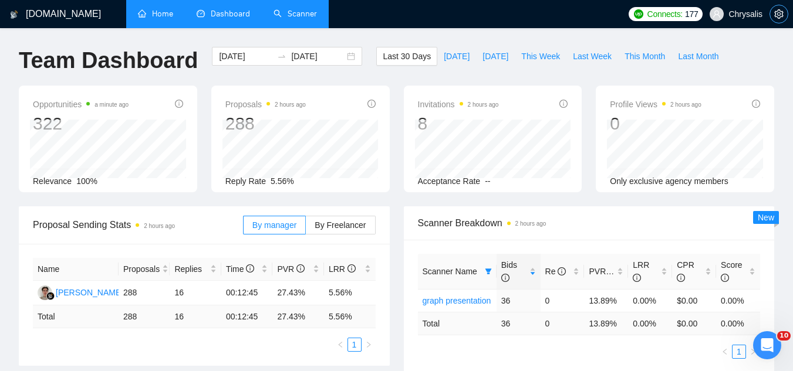
click at [775, 18] on icon "setting" at bounding box center [778, 13] width 9 height 9
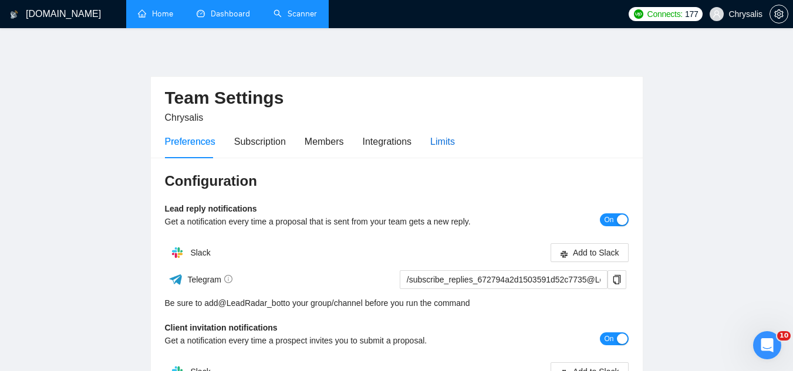
click at [435, 138] on div "Limits" at bounding box center [442, 141] width 25 height 15
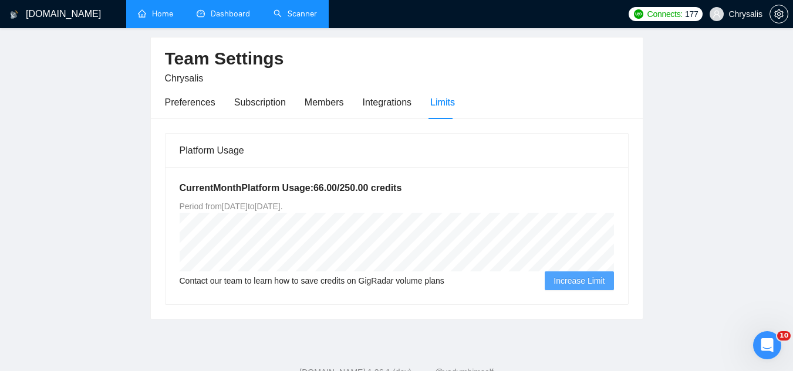
scroll to position [59, 0]
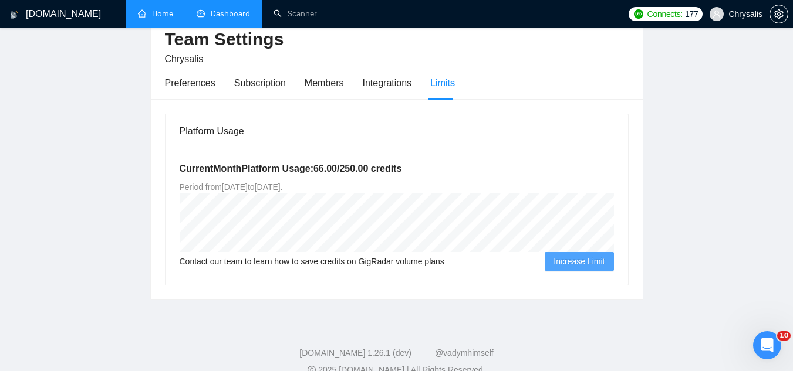
click at [241, 12] on link "Dashboard" at bounding box center [223, 14] width 53 height 10
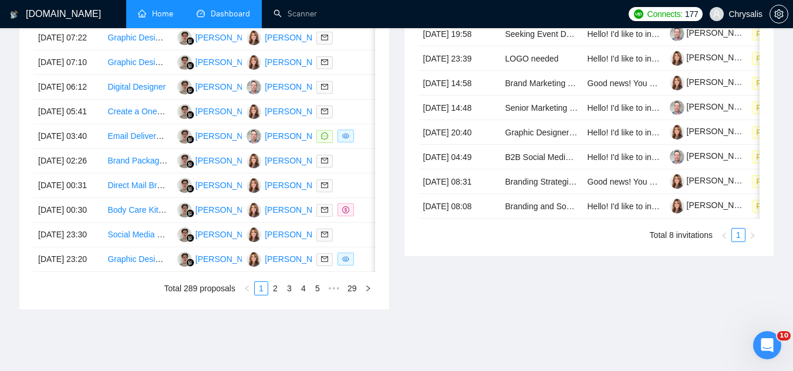
scroll to position [469, 0]
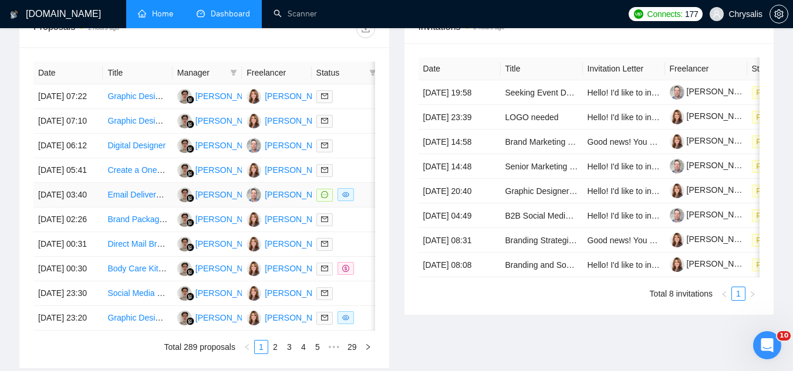
click at [140, 208] on td "Email Deliverability Specialist for B2B Outreach" at bounding box center [137, 195] width 69 height 25
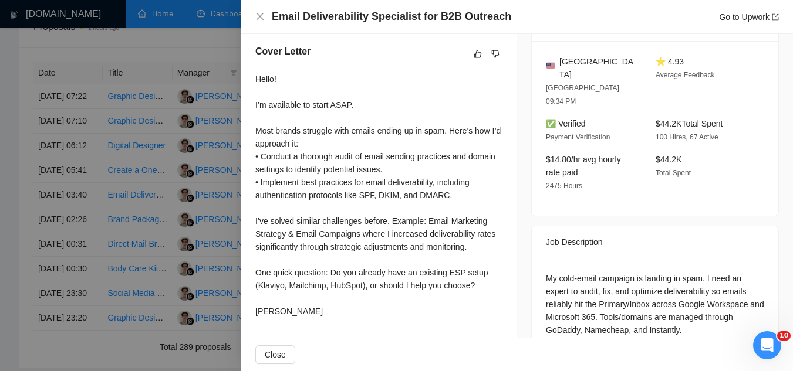
scroll to position [300, 0]
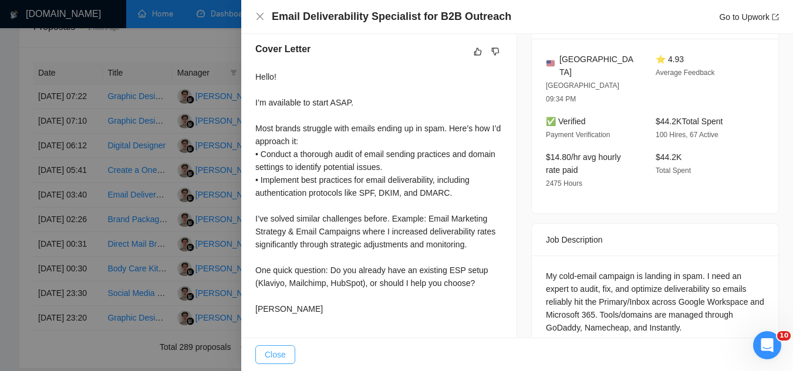
click at [284, 353] on span "Close" at bounding box center [275, 355] width 21 height 13
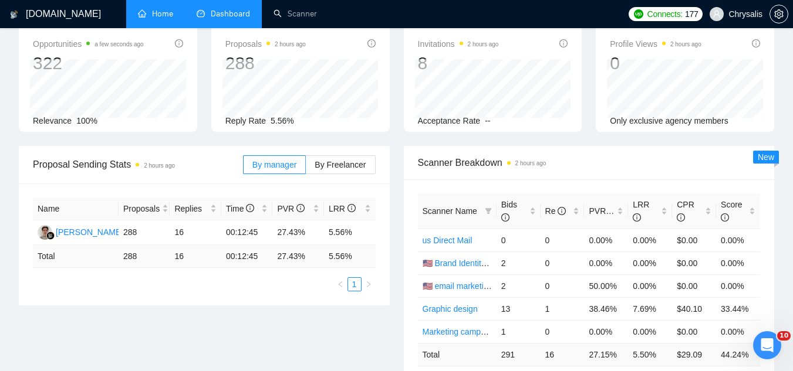
scroll to position [59, 0]
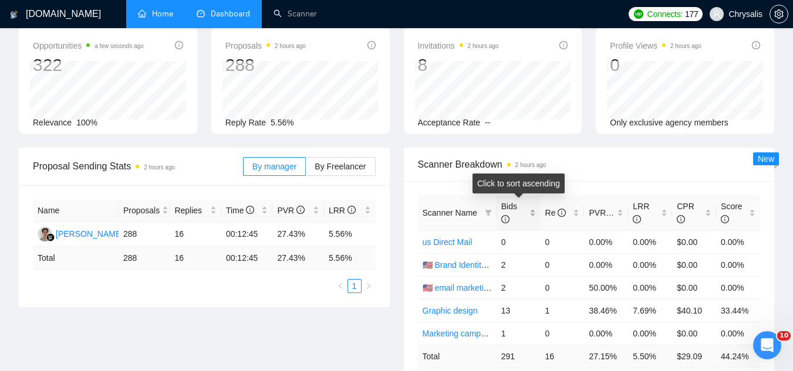
click at [534, 213] on div "Bids" at bounding box center [518, 213] width 35 height 26
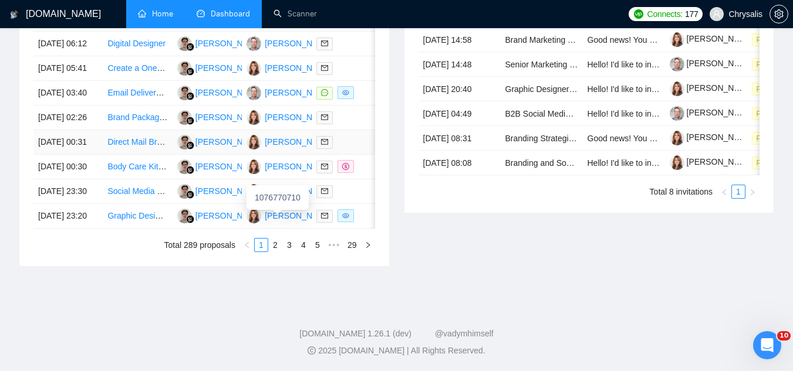
scroll to position [692, 0]
click at [273, 246] on link "2" at bounding box center [275, 245] width 13 height 13
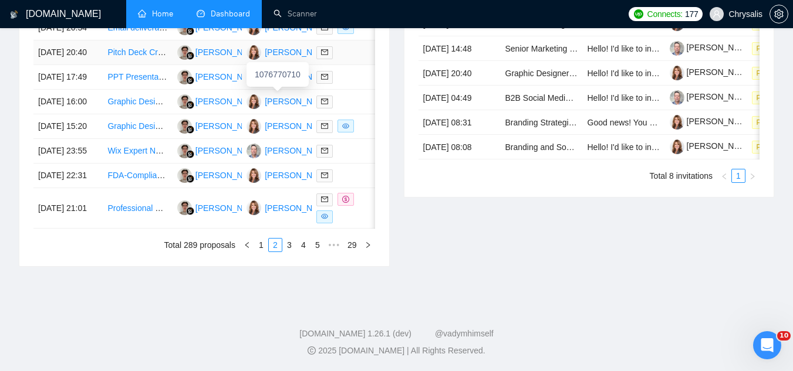
scroll to position [696, 0]
click at [261, 247] on link "1" at bounding box center [261, 245] width 13 height 13
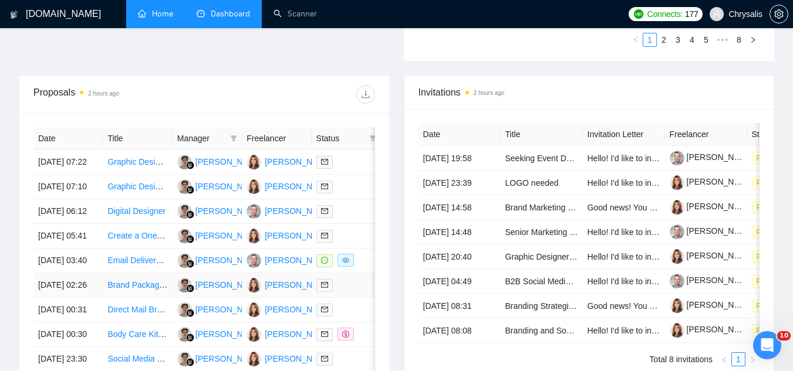
scroll to position [398, 0]
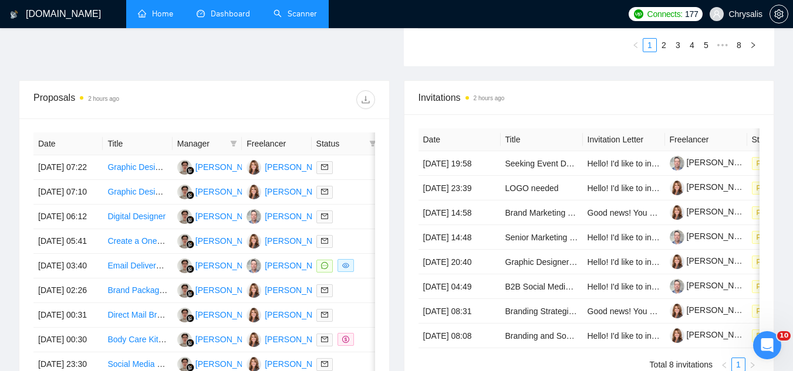
click at [295, 13] on link "Scanner" at bounding box center [294, 14] width 43 height 10
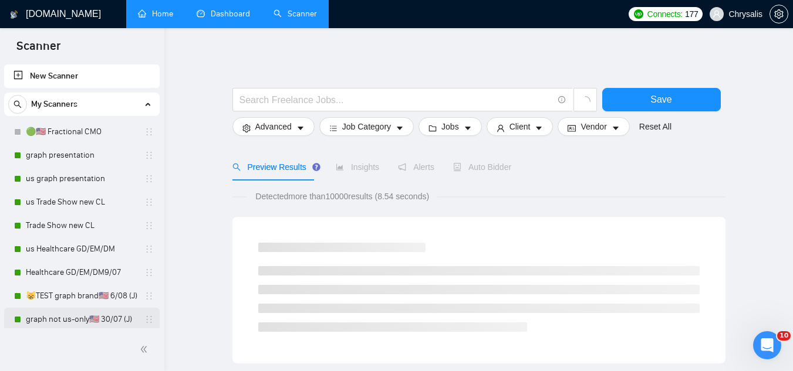
scroll to position [235, 0]
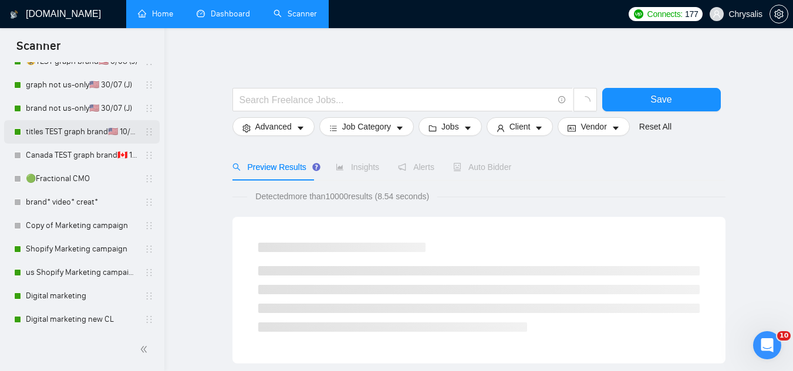
click at [72, 133] on link "titles TEST graph brand🇺🇸 10/06 (T)" at bounding box center [81, 131] width 111 height 23
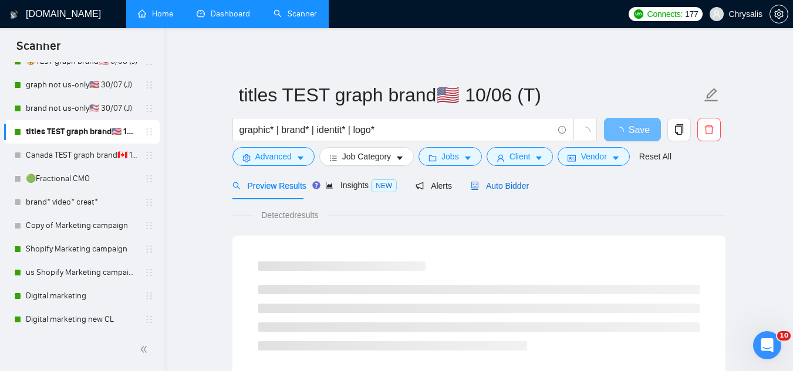
click at [502, 185] on span "Auto Bidder" at bounding box center [500, 185] width 58 height 9
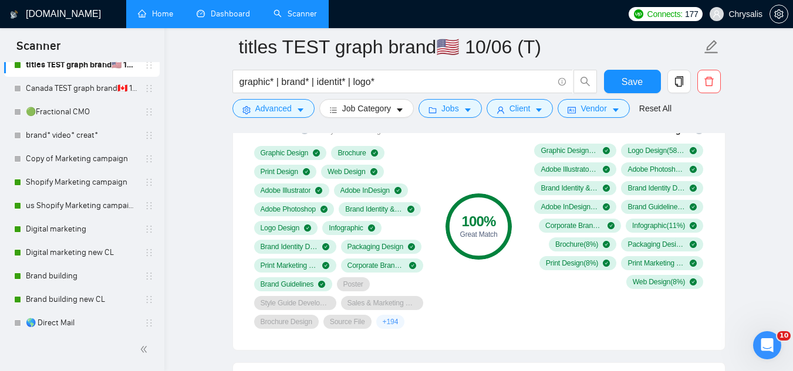
scroll to position [411, 0]
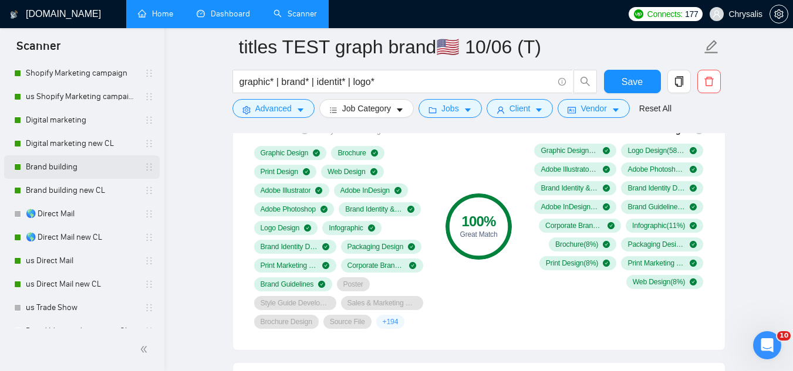
click at [59, 172] on link "Brand building" at bounding box center [81, 166] width 111 height 23
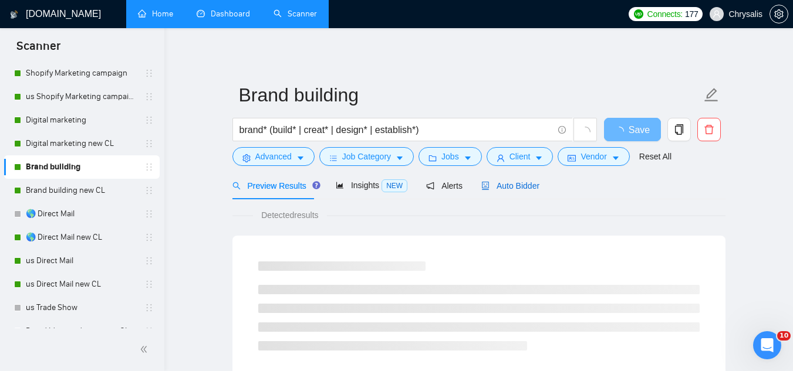
click at [526, 190] on span "Auto Bidder" at bounding box center [510, 185] width 58 height 9
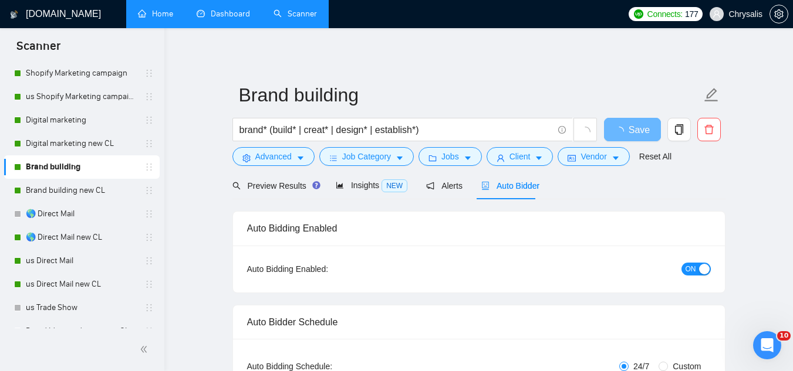
radio input "false"
radio input "true"
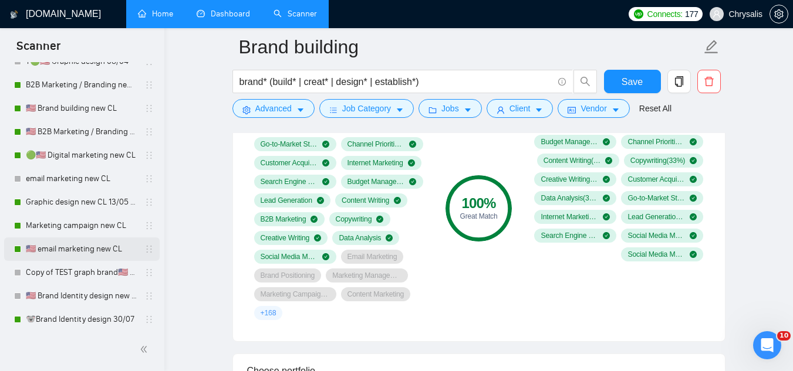
scroll to position [880, 0]
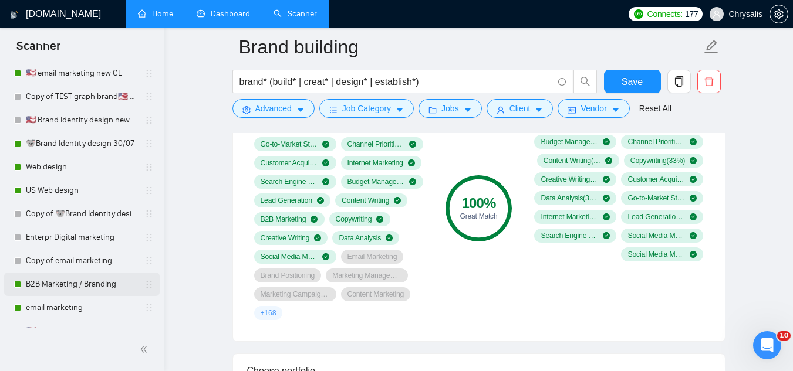
click at [67, 287] on link "B2B Marketing / Branding" at bounding box center [81, 284] width 111 height 23
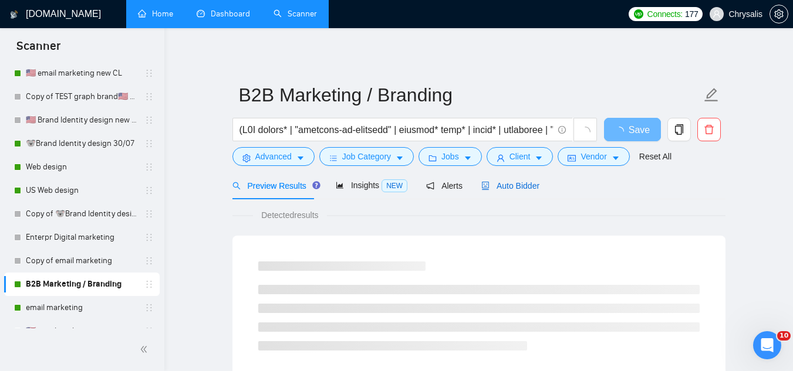
click at [511, 185] on span "Auto Bidder" at bounding box center [510, 185] width 58 height 9
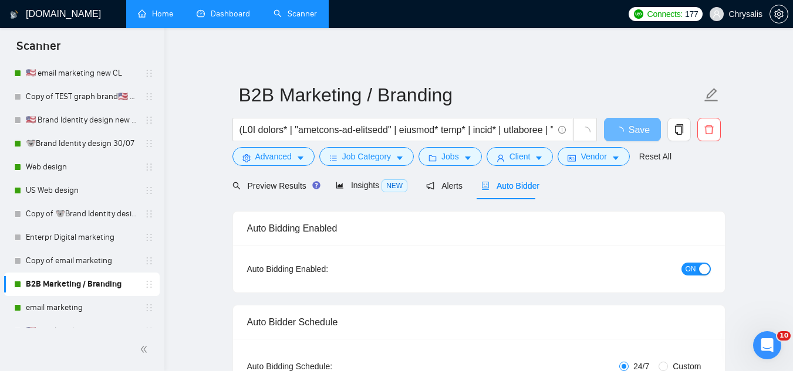
radio input "false"
radio input "true"
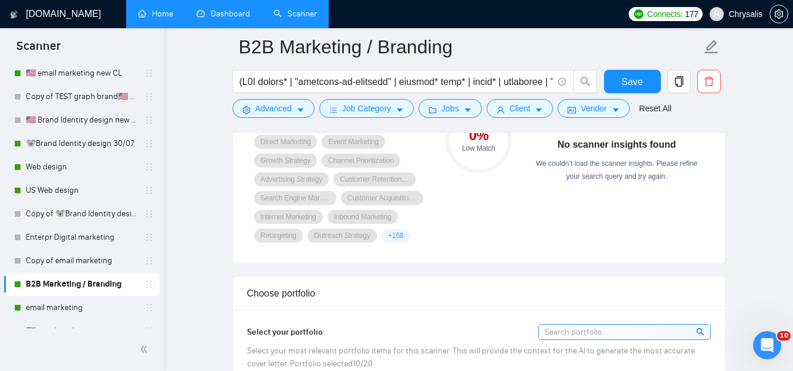
scroll to position [997, 0]
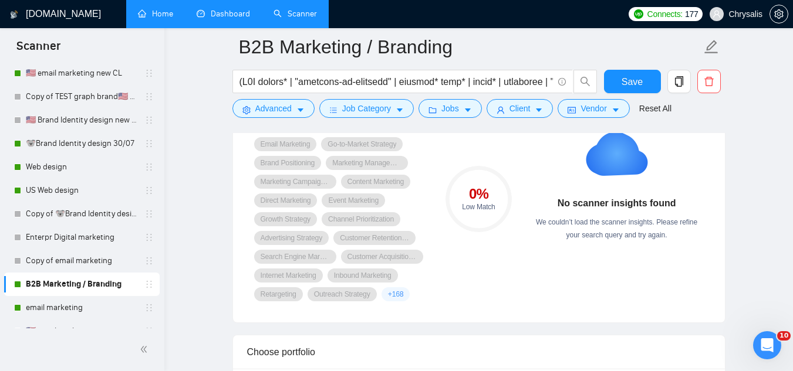
click at [239, 16] on link "Dashboard" at bounding box center [223, 14] width 53 height 10
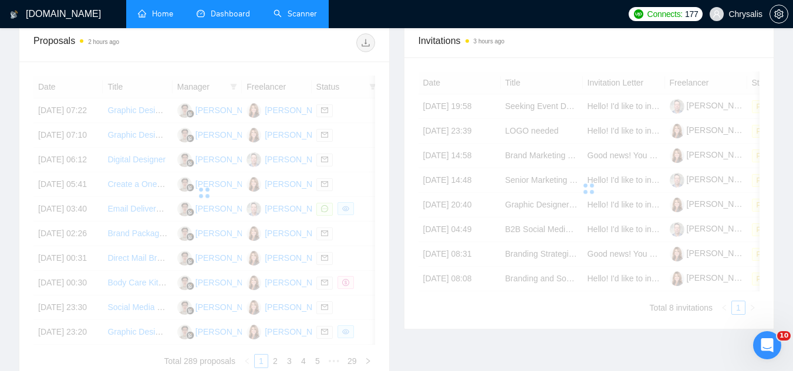
scroll to position [353, 0]
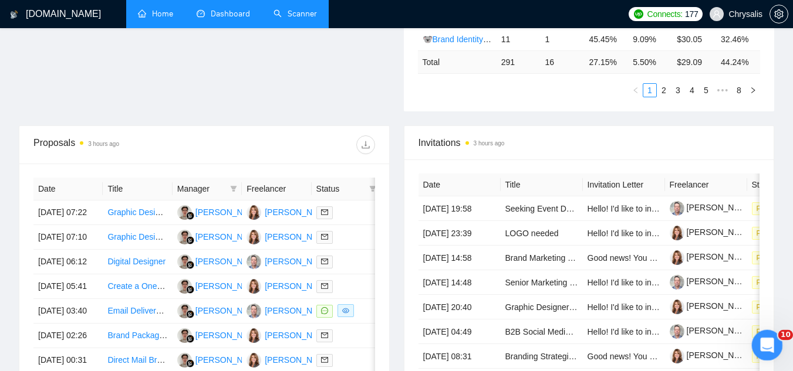
click at [760, 347] on icon "Open Intercom Messenger" at bounding box center [765, 343] width 19 height 19
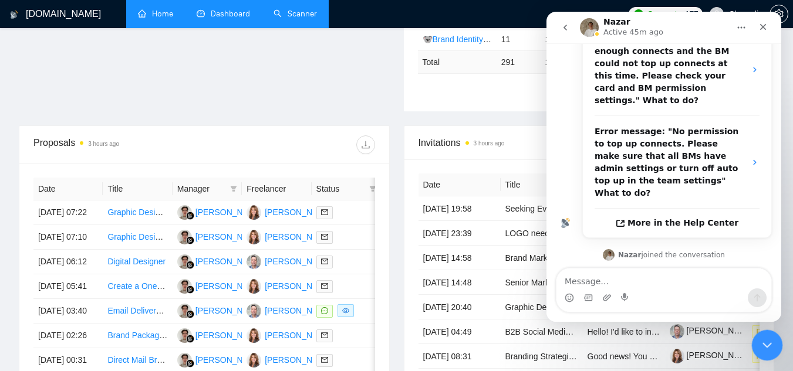
scroll to position [317, 0]
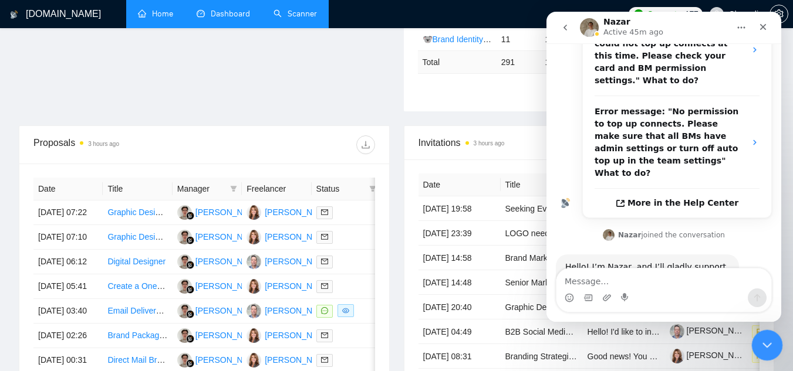
click at [759, 348] on icon "Close Intercom Messenger" at bounding box center [765, 344] width 14 height 14
